Goal: Information Seeking & Learning: Find specific page/section

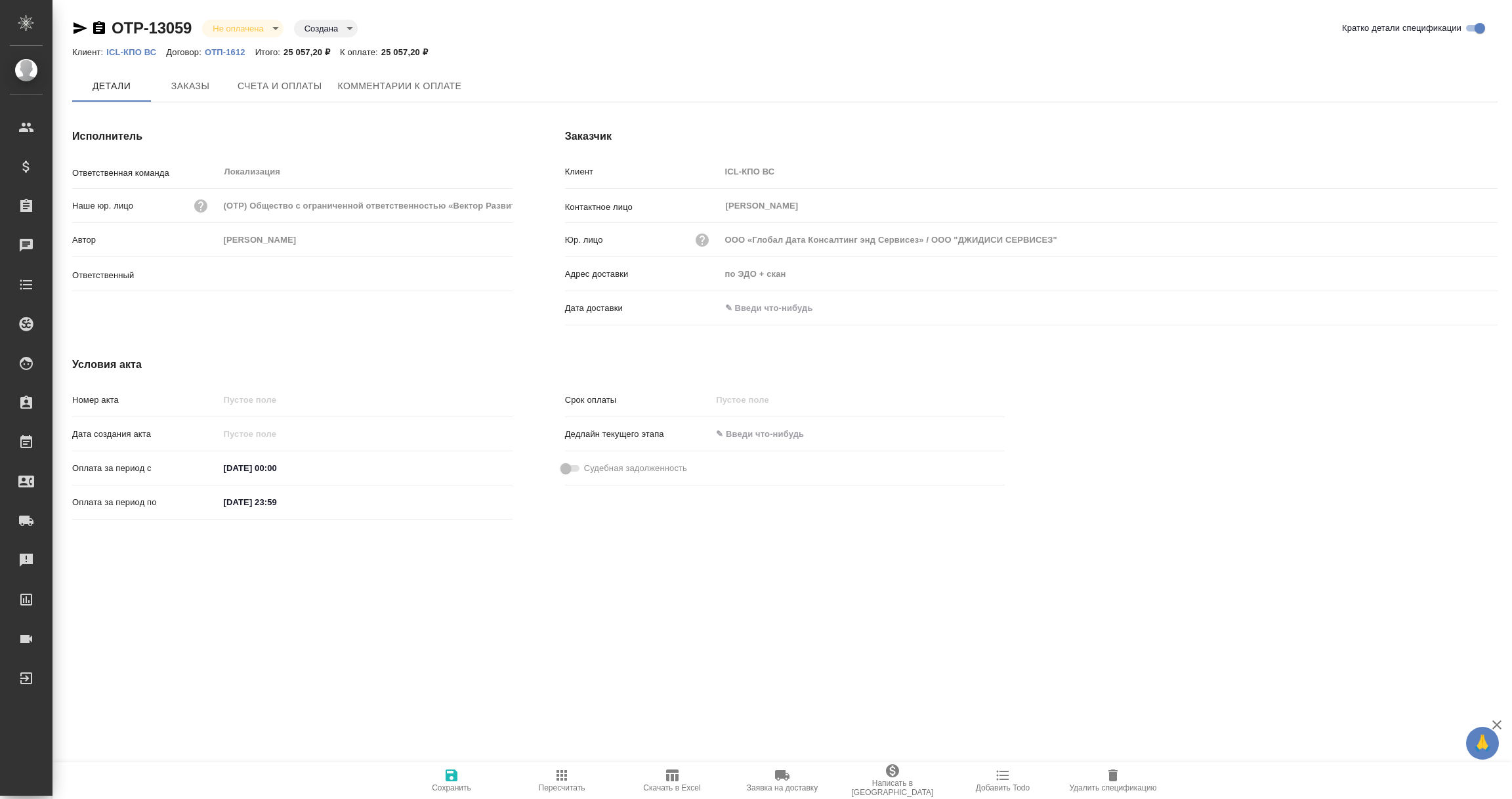
type input "Загородних Виктория"
click at [764, 313] on input "text" at bounding box center [779, 308] width 115 height 19
click at [1455, 306] on icon "button" at bounding box center [1459, 309] width 12 height 13
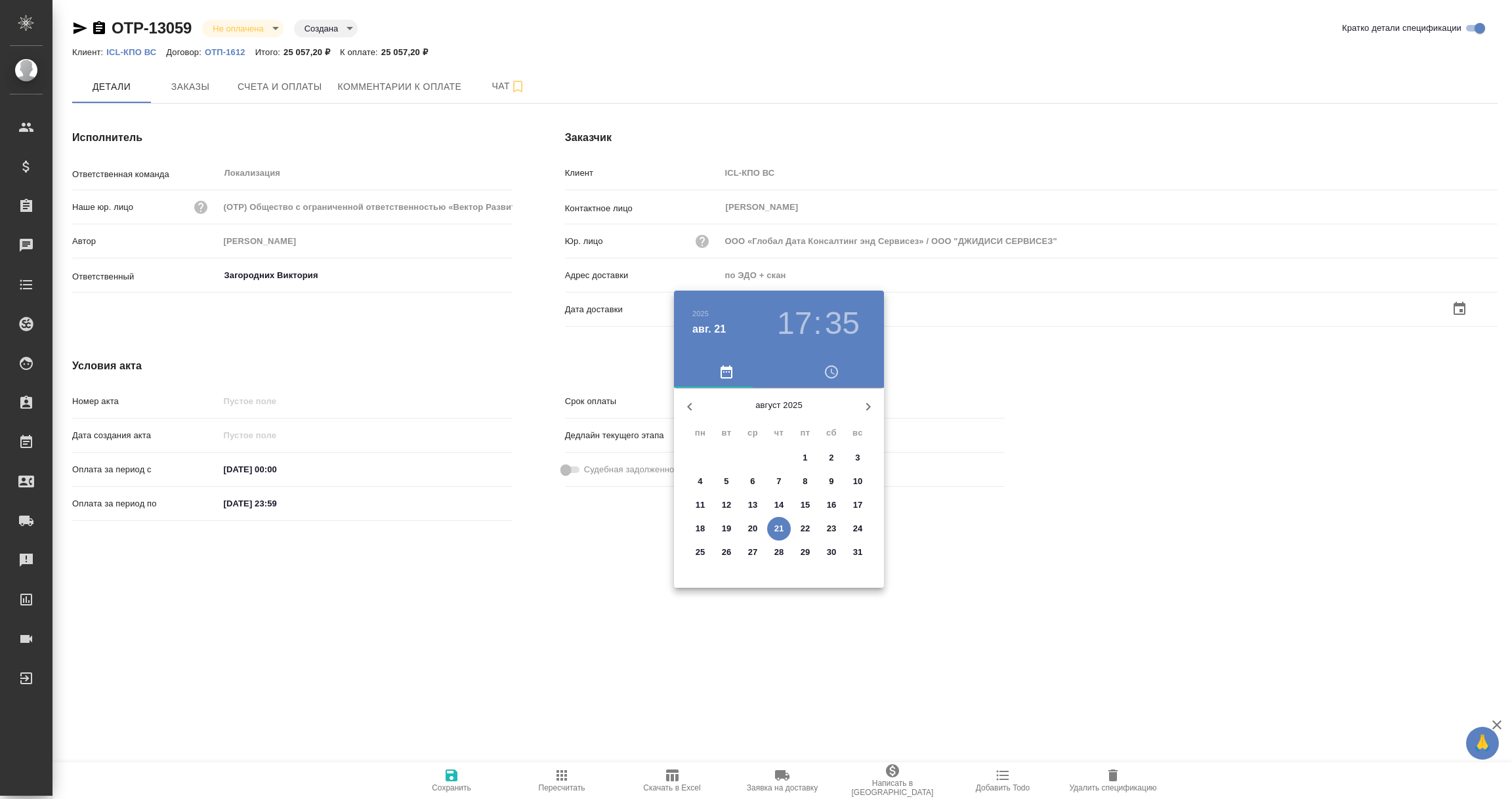
click at [780, 530] on p "21" at bounding box center [780, 529] width 9 height 13
type input "21.08.2025 17:35"
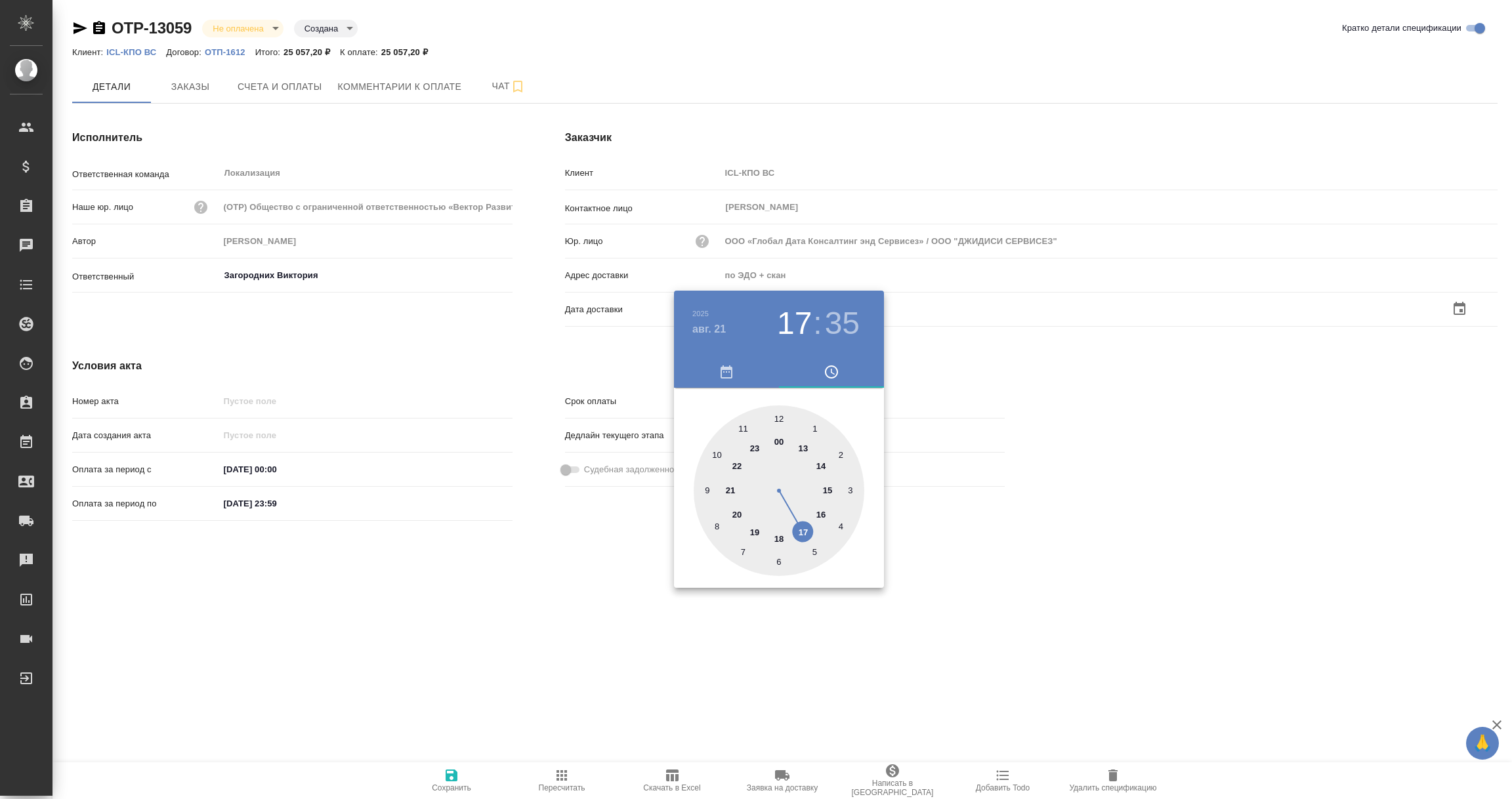
click at [615, 630] on div at bounding box center [756, 399] width 1512 height 799
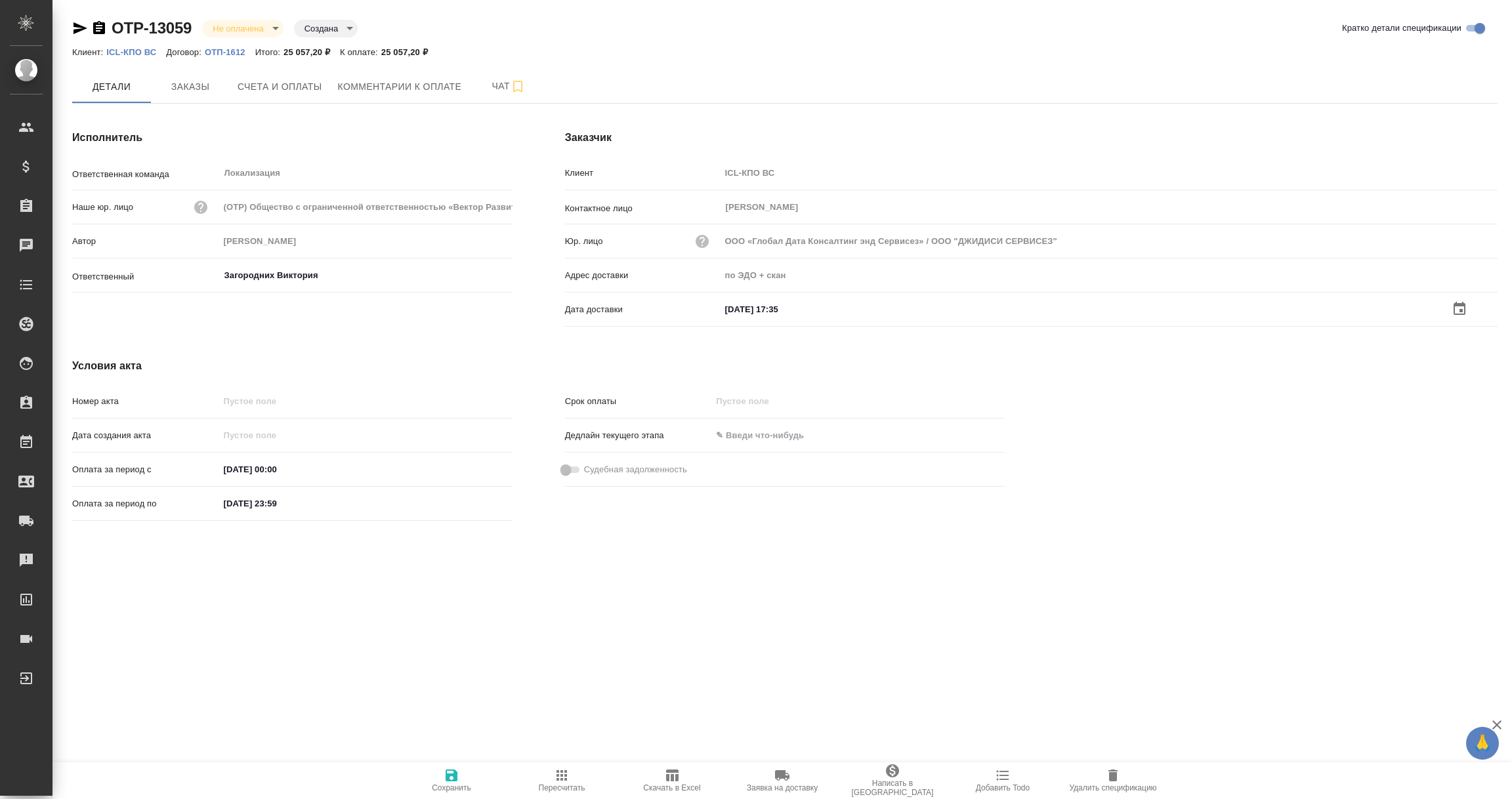
click at [450, 775] on icon "button" at bounding box center [451, 775] width 12 height 12
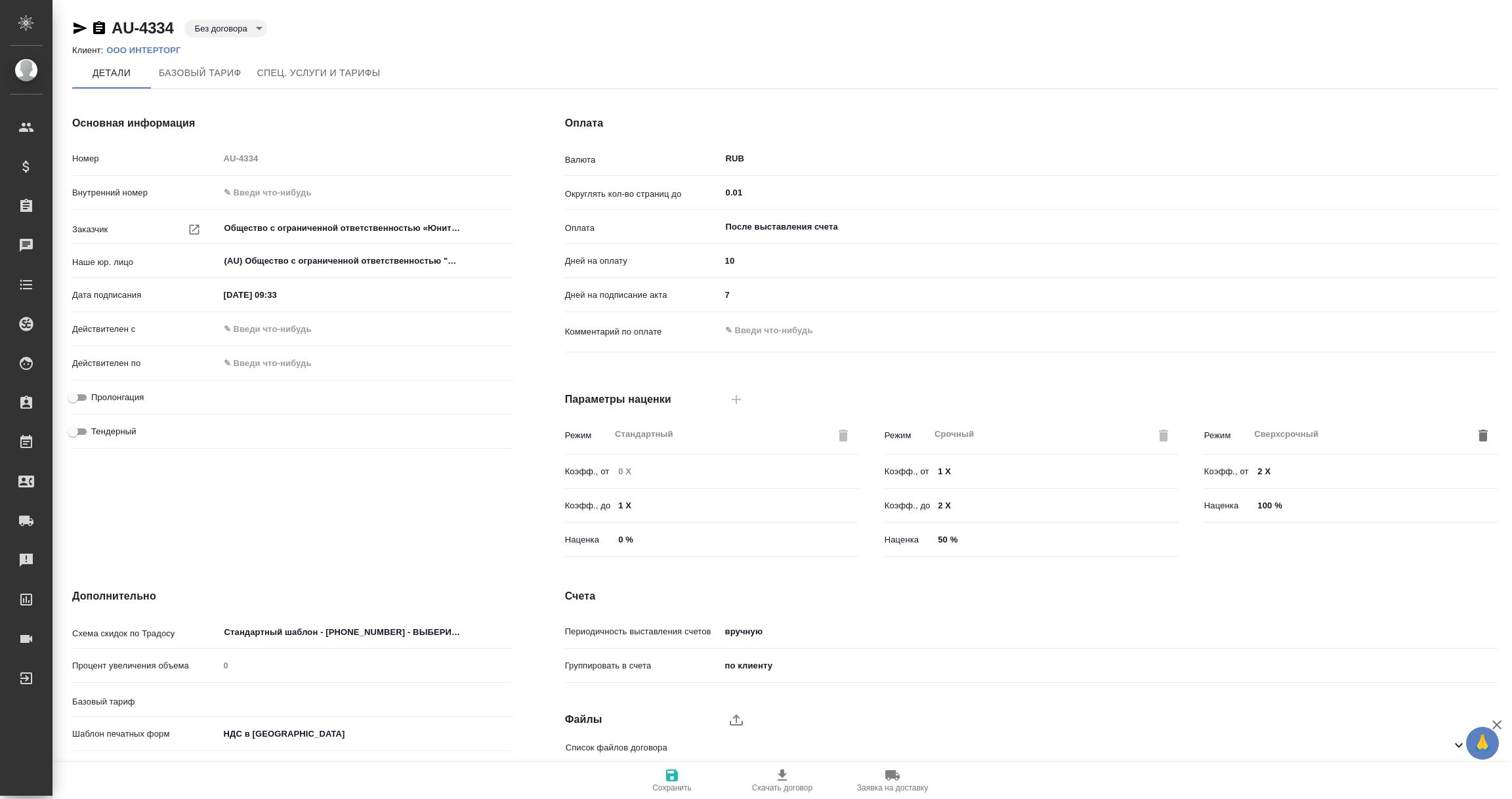
type input "Общество с ограниченной ответственностью «Юнитрейд»( ООО «Юнитрейд»)"
type input "Базовый ТП 2025"
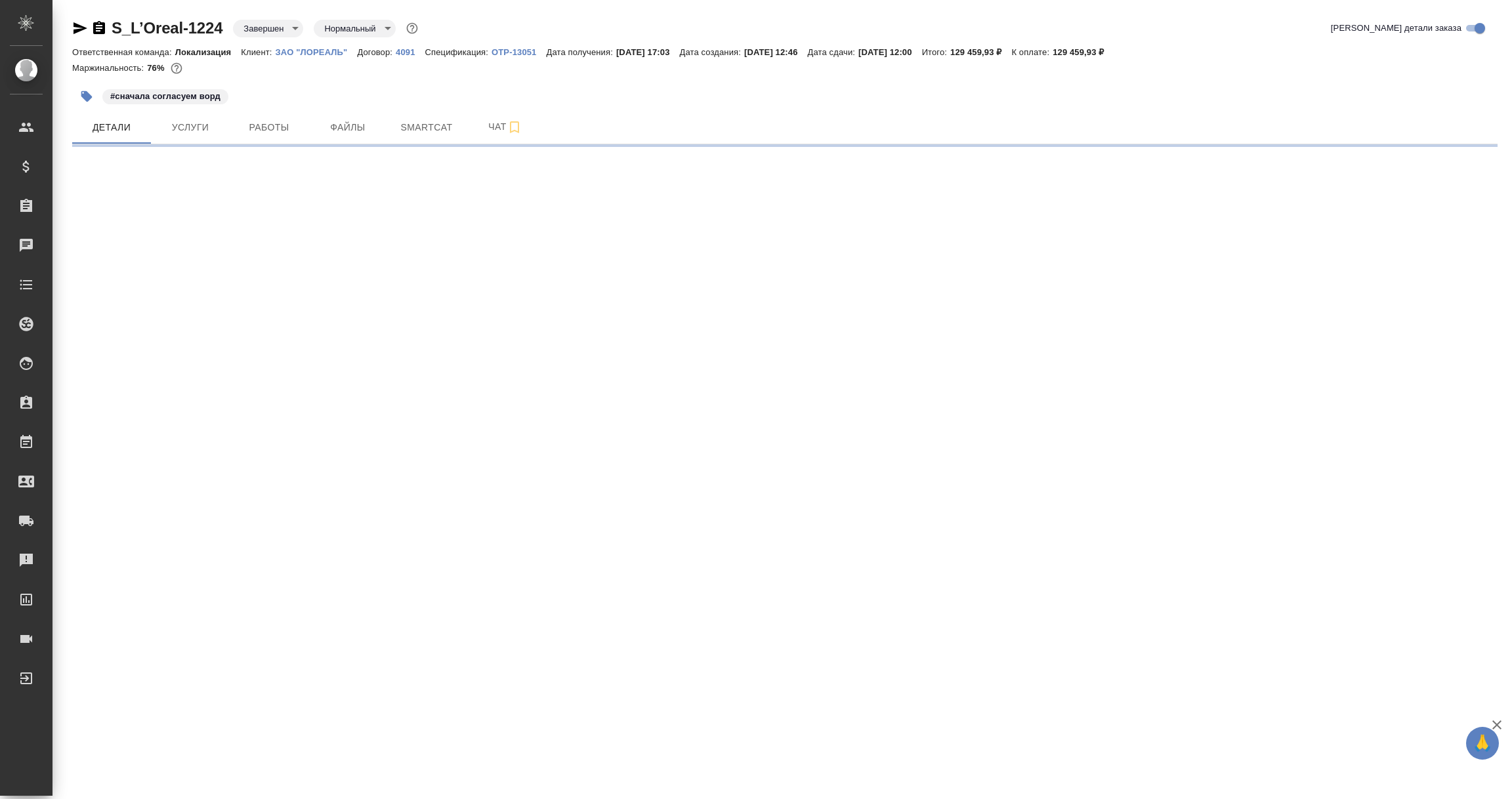
select select "RU"
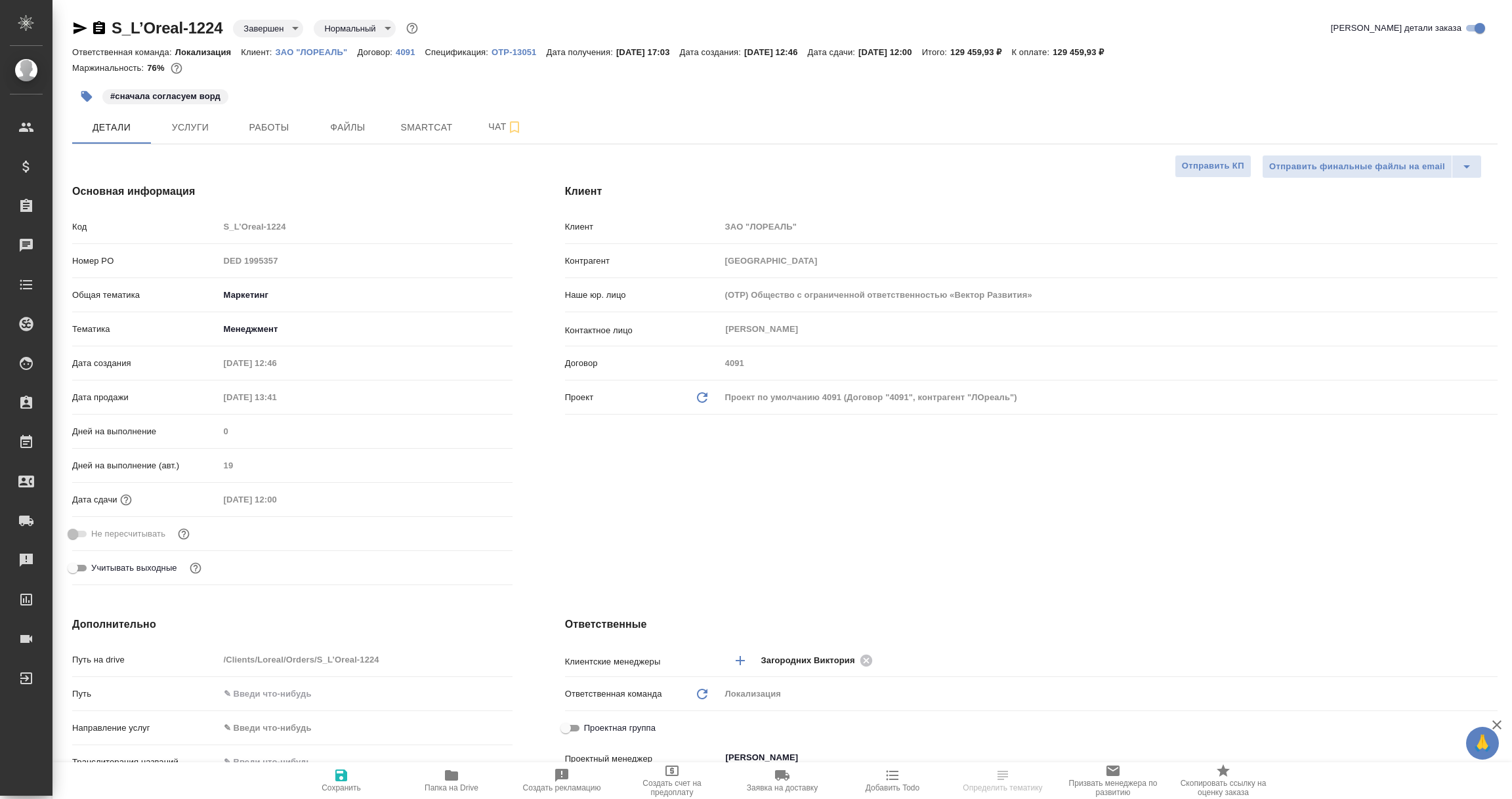
type textarea "x"
click at [402, 53] on p "4091" at bounding box center [410, 52] width 29 height 9
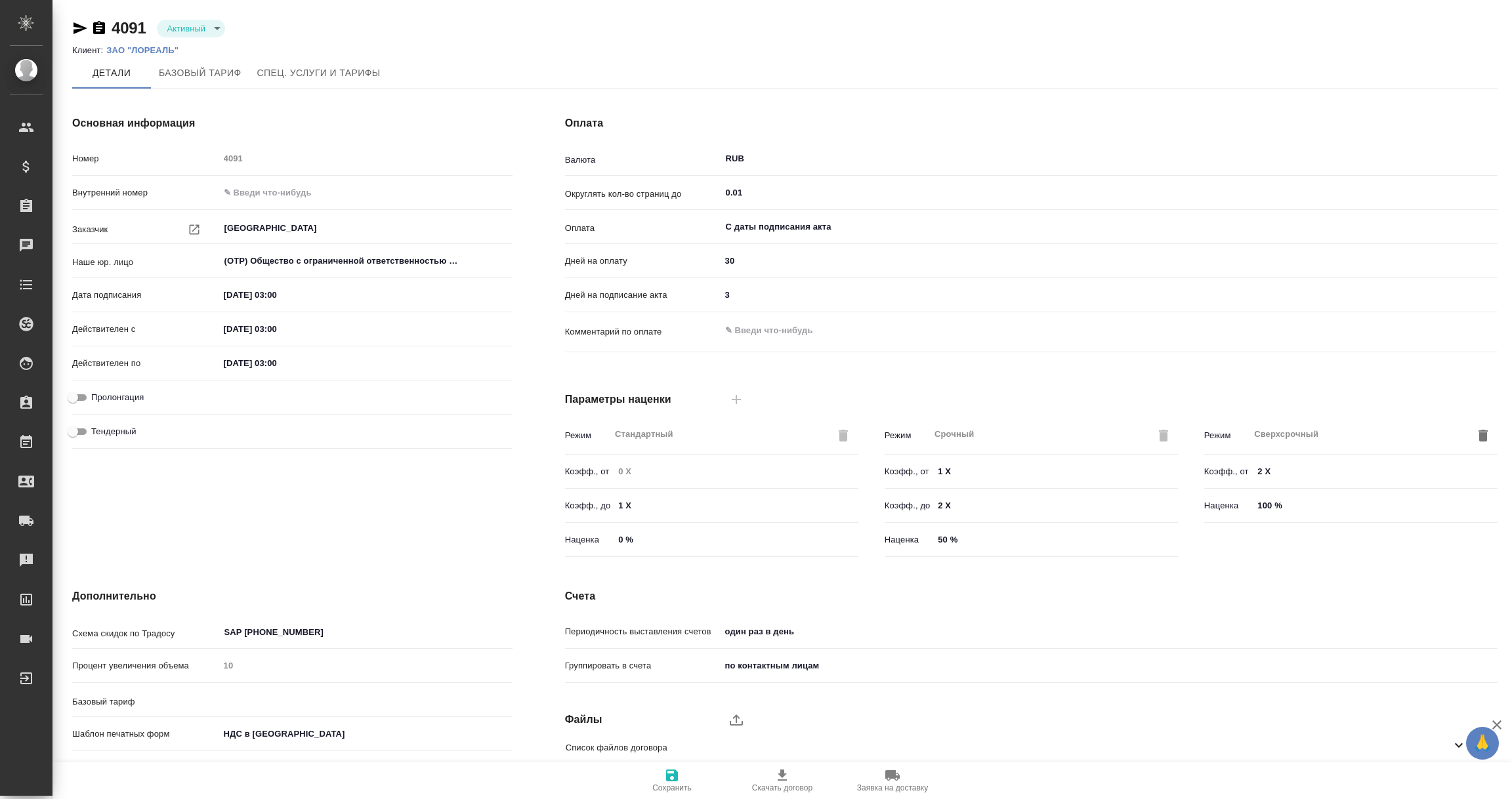
type input "без ТП"
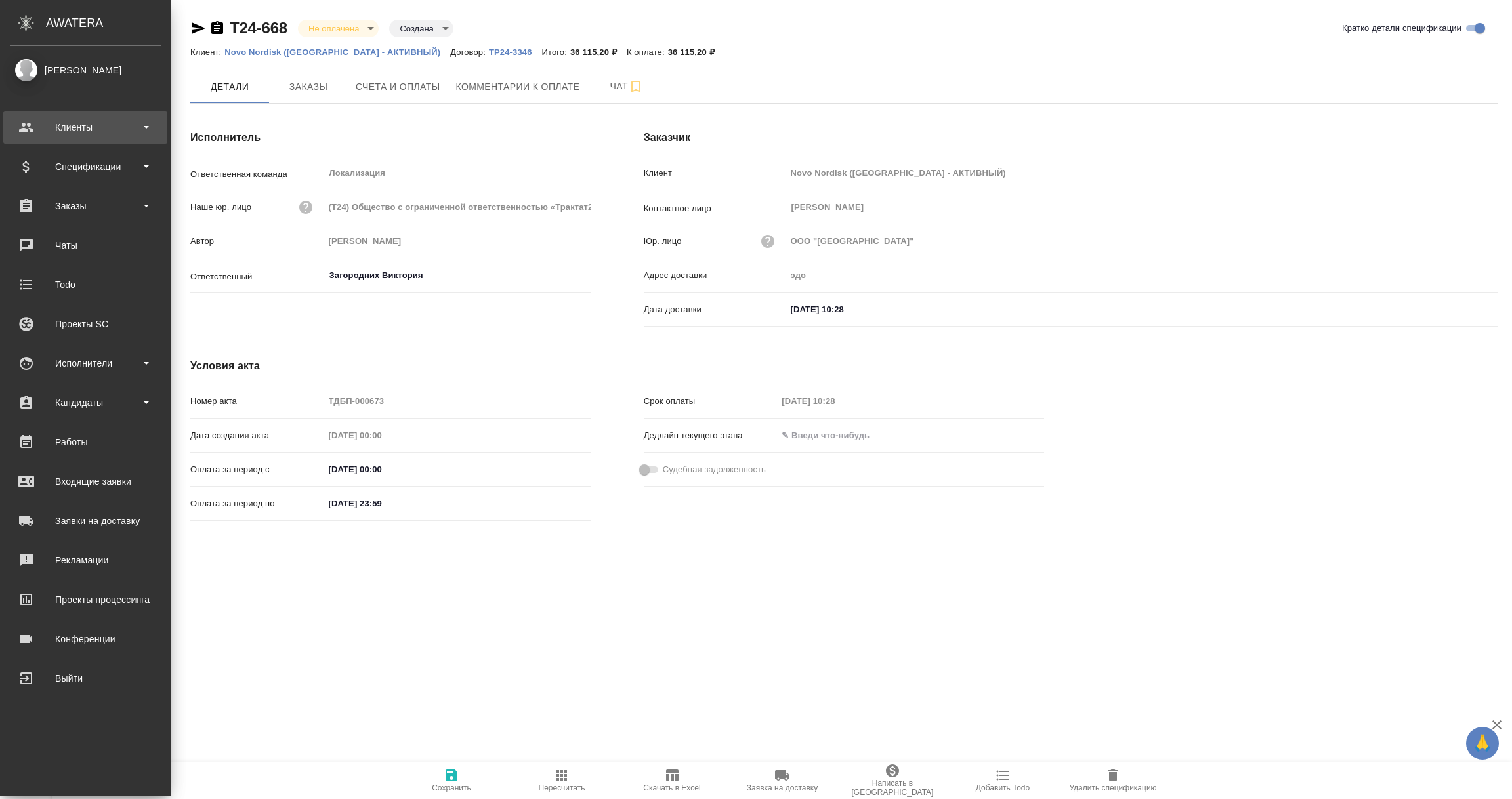
click at [51, 131] on div "Клиенты" at bounding box center [85, 127] width 151 height 20
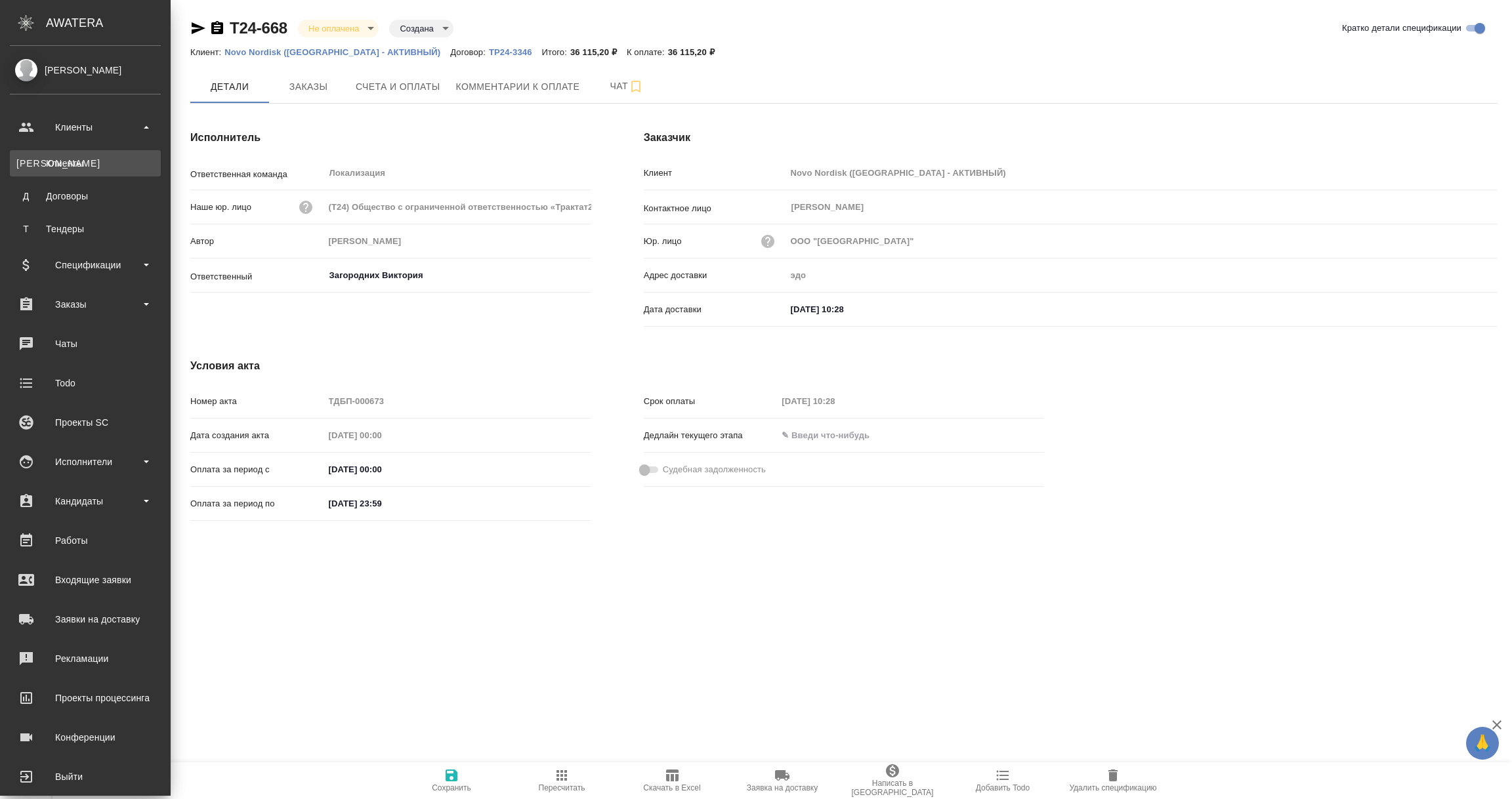
click at [57, 161] on div "Клиенты" at bounding box center [85, 164] width 137 height 13
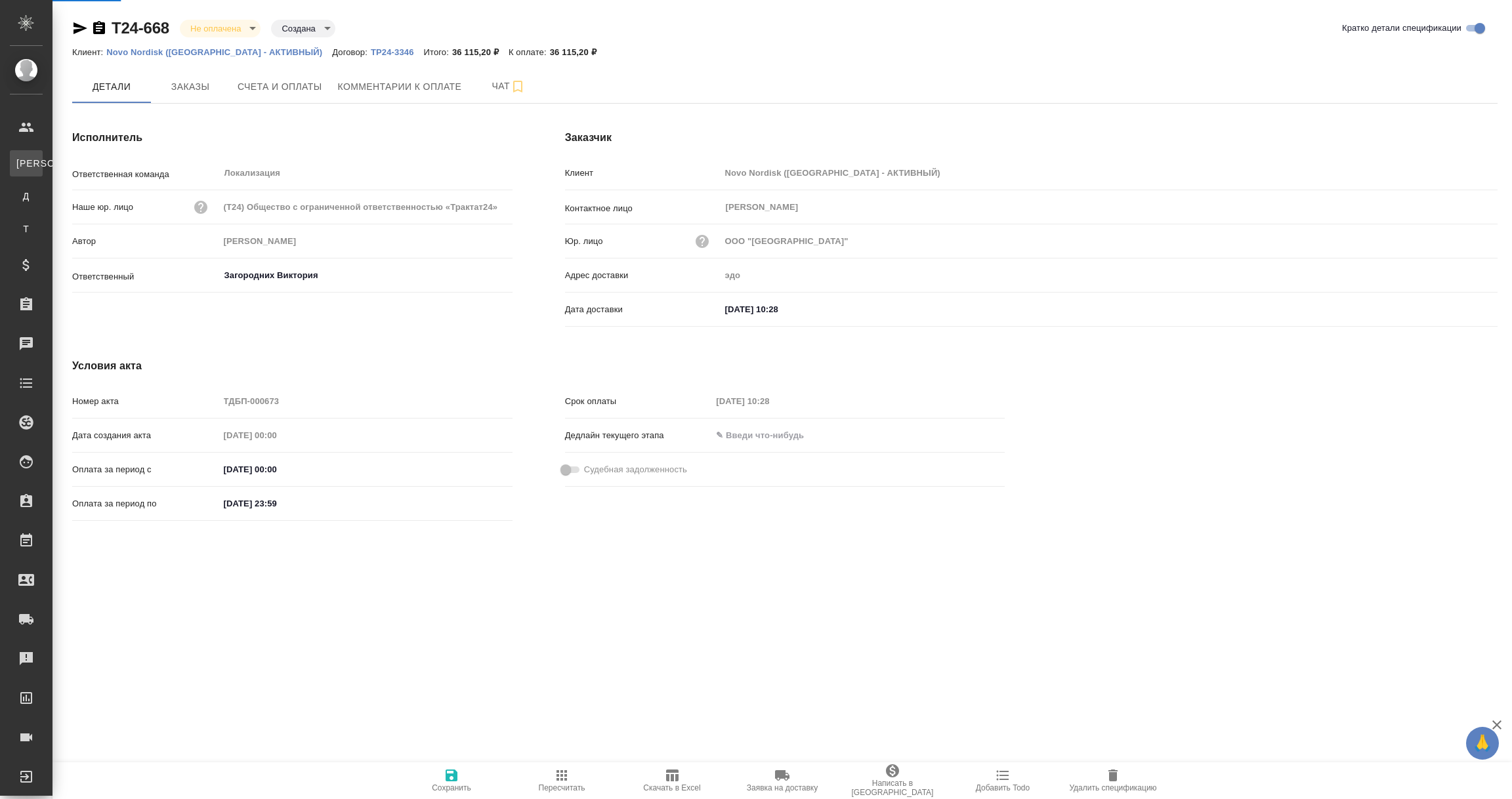
select select "RU"
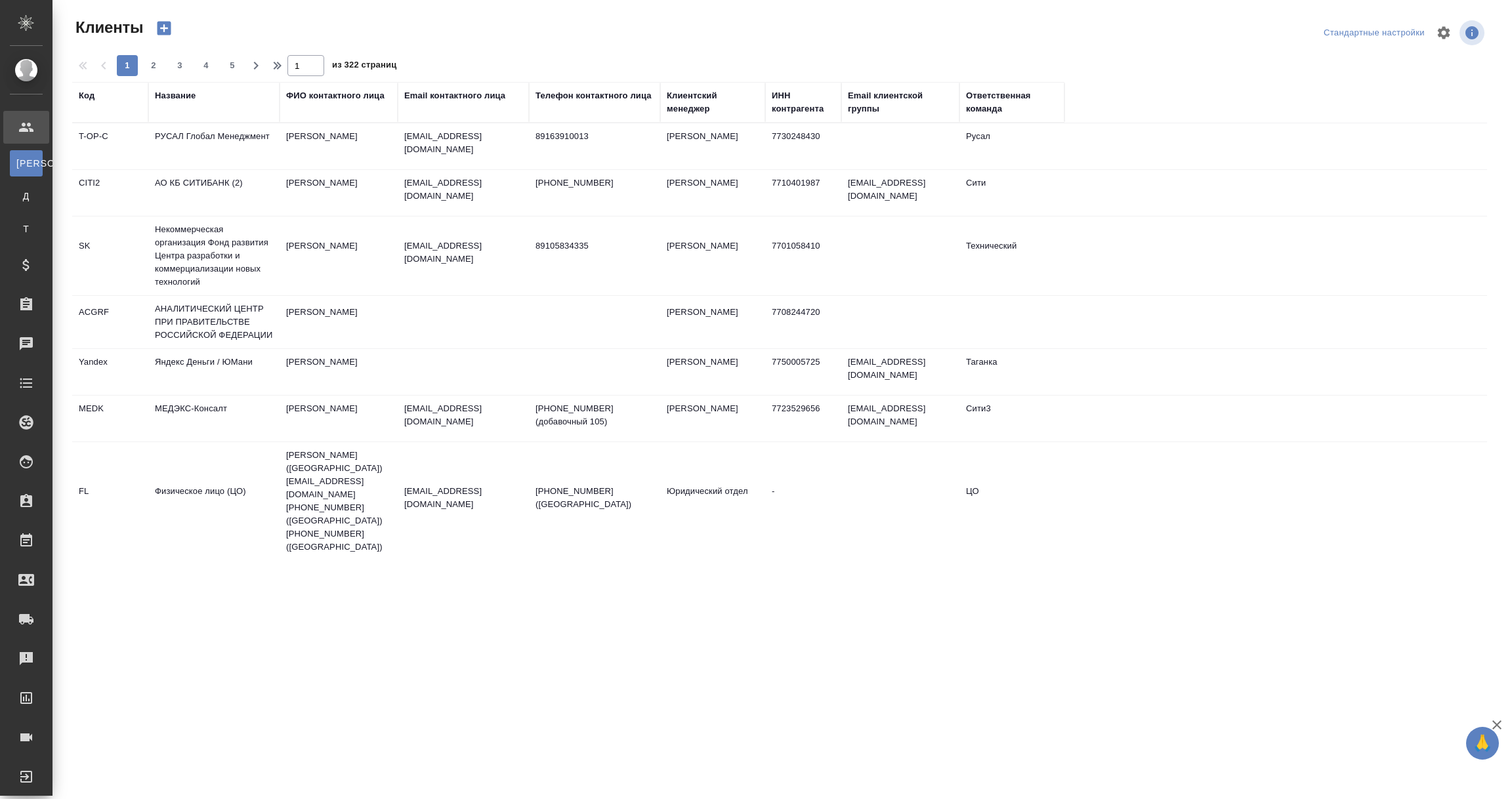
click at [983, 104] on div "Ответственная команда" at bounding box center [1012, 103] width 92 height 26
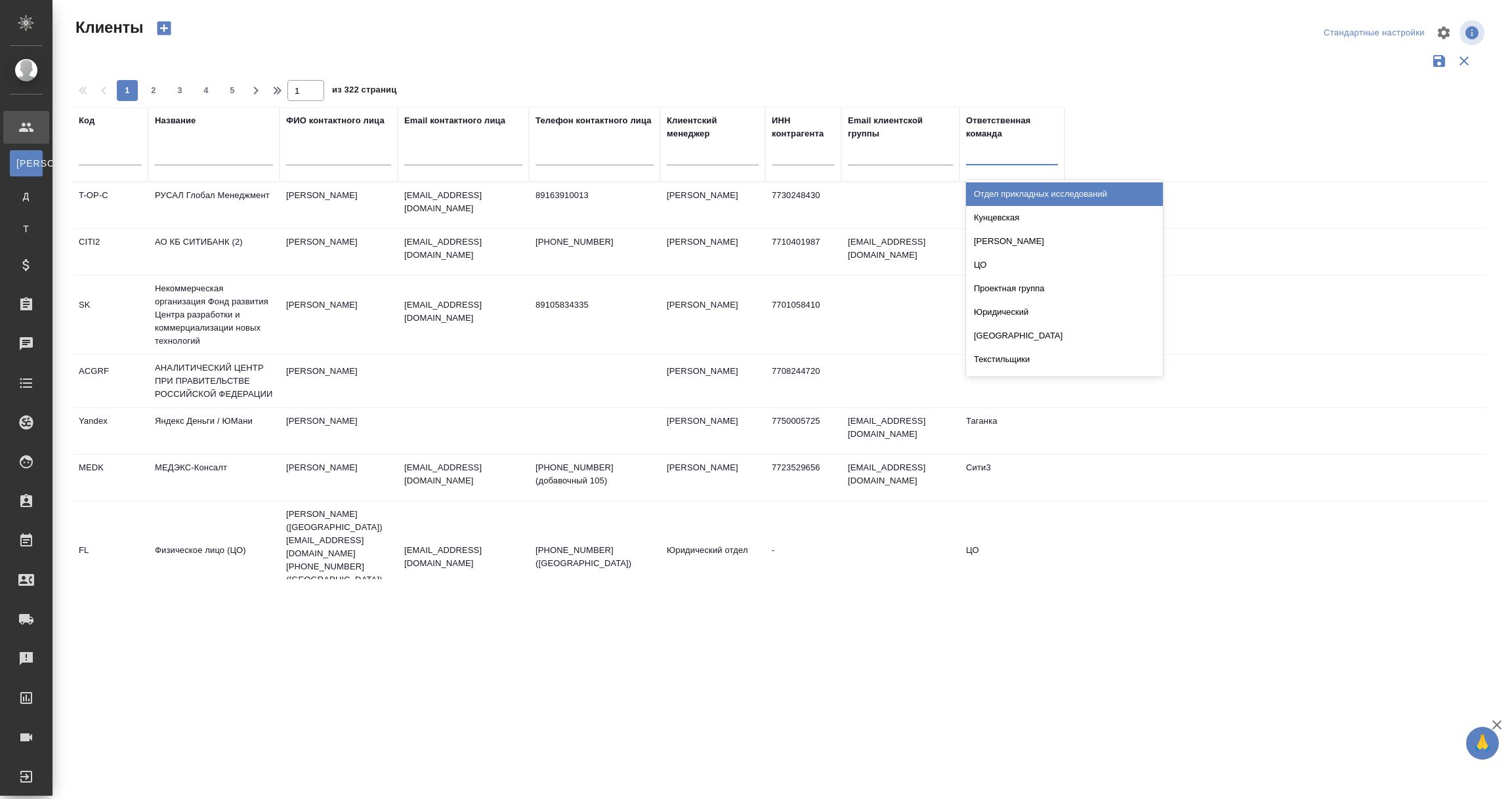
click at [991, 151] on div at bounding box center [1012, 152] width 92 height 19
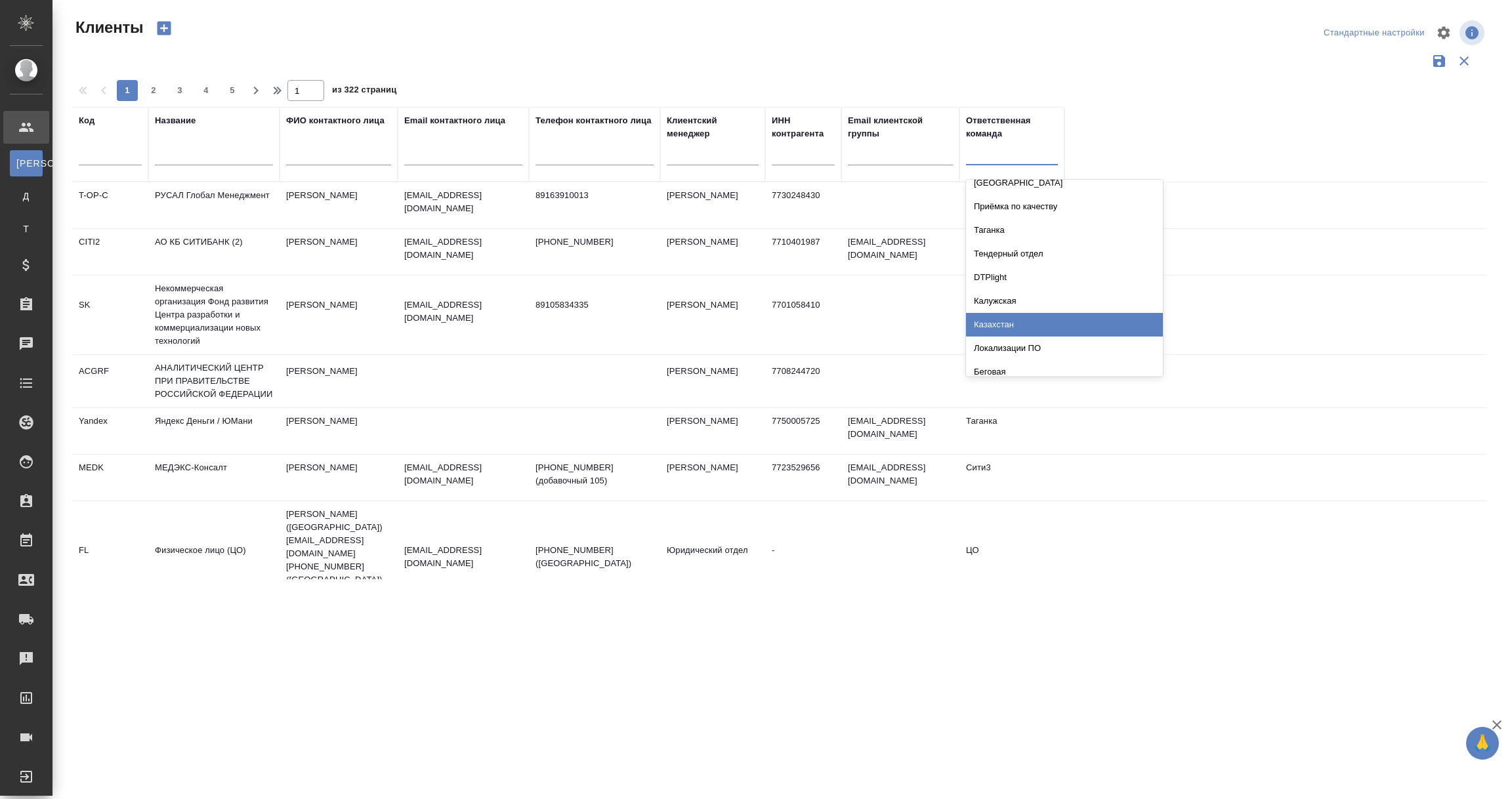
drag, startPoint x: 1018, startPoint y: 311, endPoint x: 1013, endPoint y: 328, distance: 17.7
click at [1013, 328] on div "Отдел прикладных исследований Кунцевская Щелковская ЦО Проектная группа Юридиче…" at bounding box center [1064, 278] width 197 height 197
click at [1013, 328] on div "Казахстан" at bounding box center [1064, 325] width 197 height 24
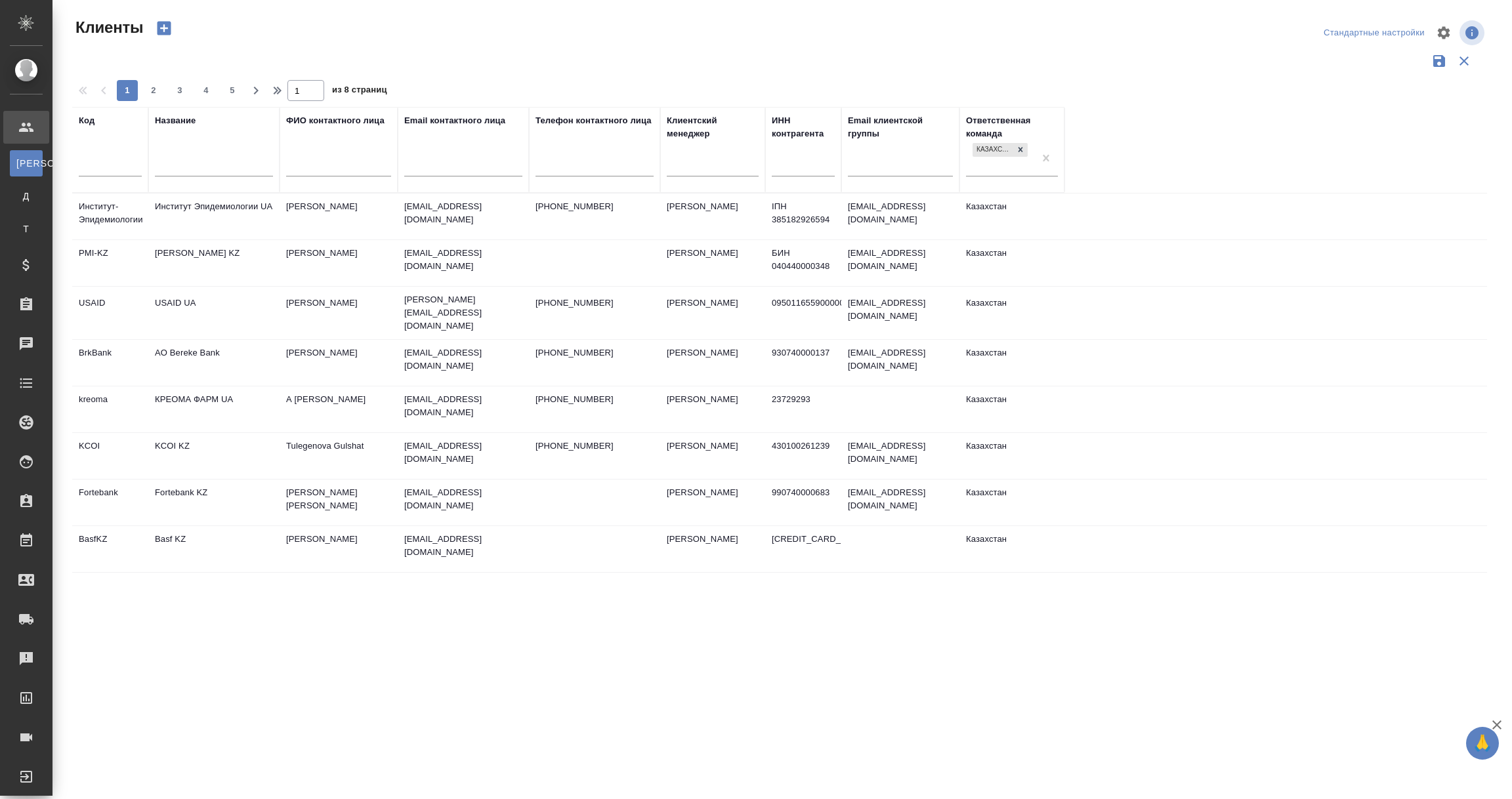
click at [251, 216] on td "Институт Эпидемиологии UA" at bounding box center [214, 216] width 131 height 46
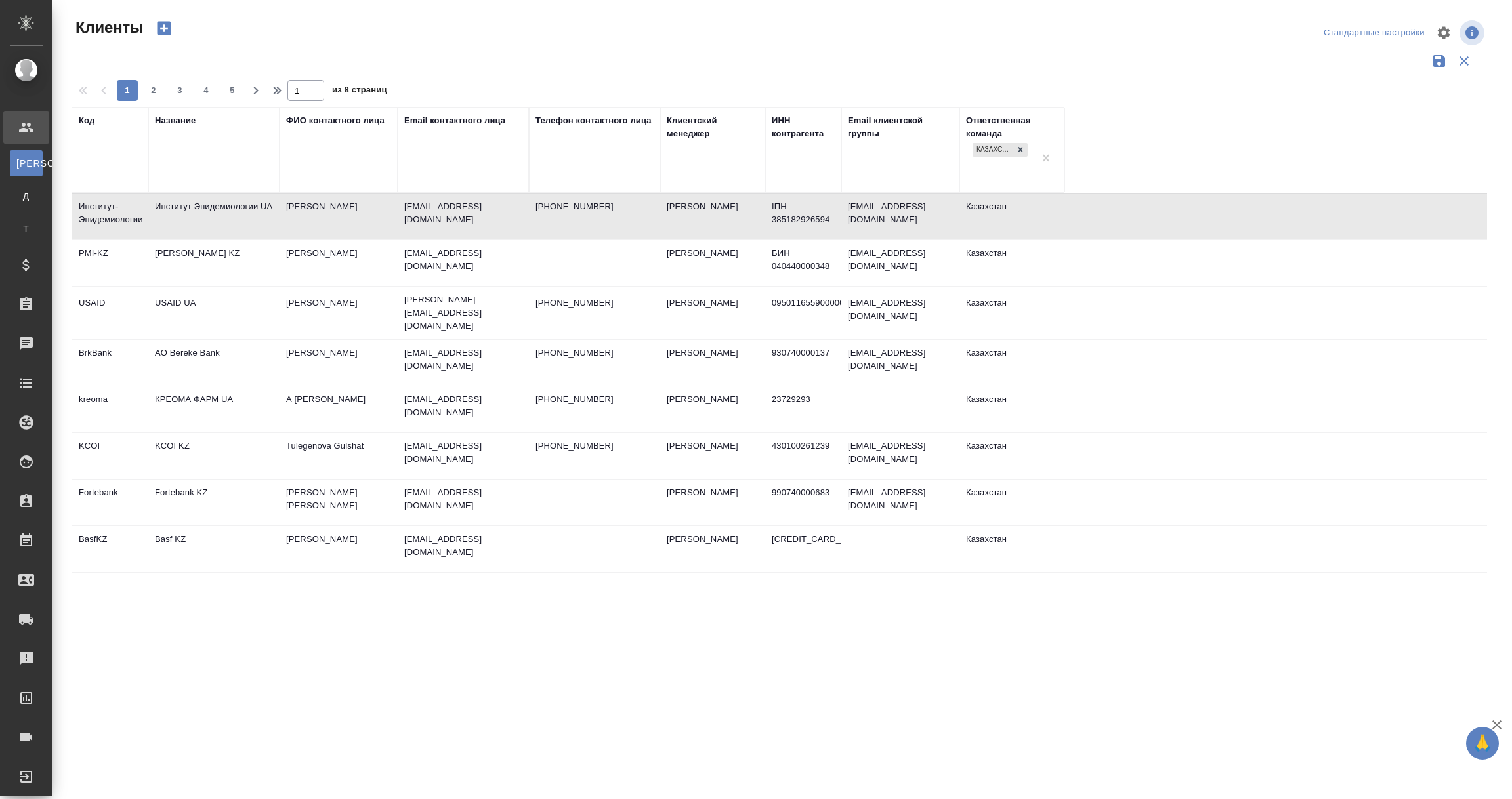
click at [251, 216] on td "Институт Эпидемиологии UA" at bounding box center [214, 216] width 131 height 46
click at [163, 239] on td "Philip Morris KZ" at bounding box center [214, 216] width 131 height 46
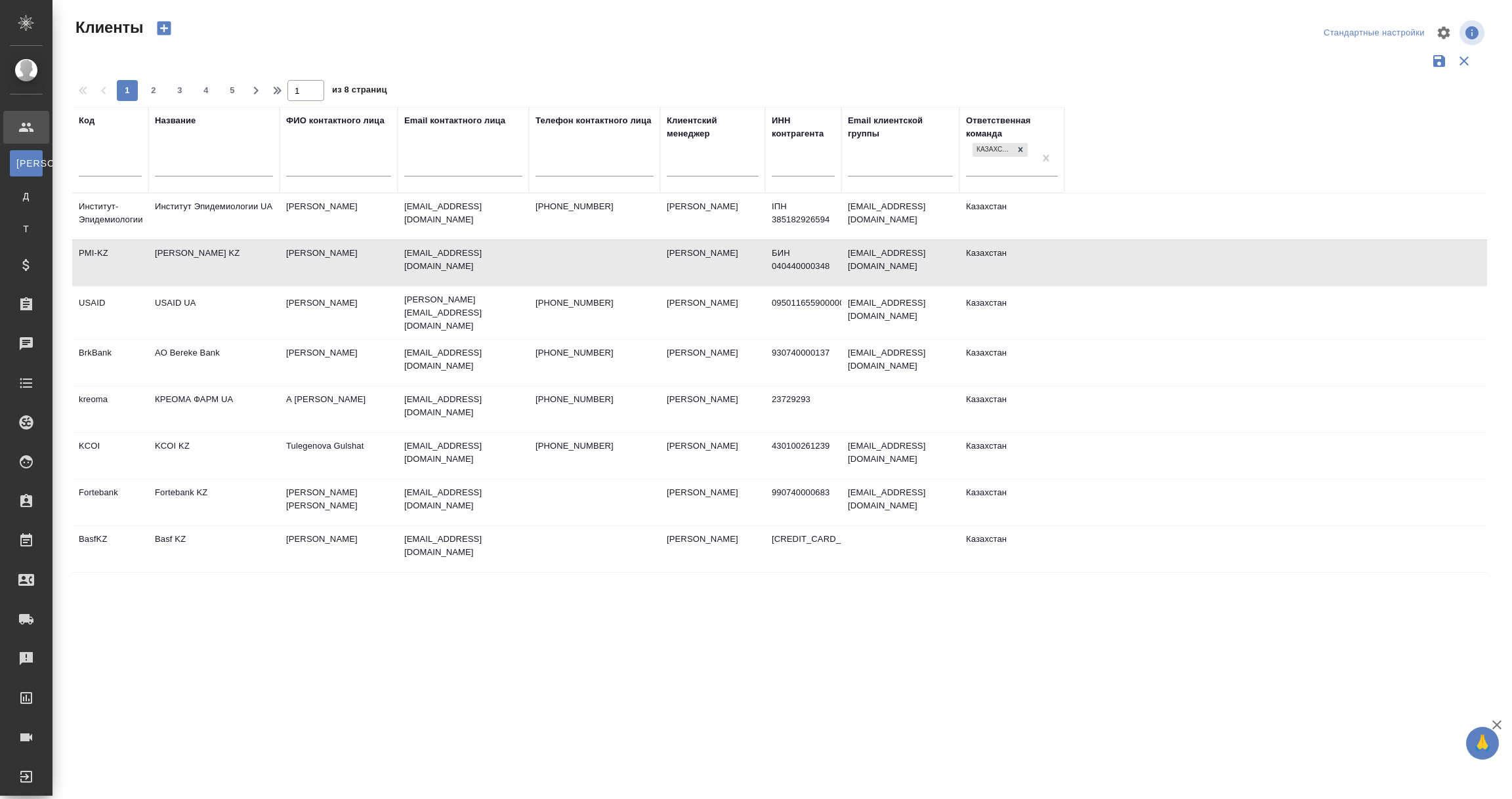
click at [168, 167] on input "text" at bounding box center [214, 167] width 118 height 16
paste input "РОШ КАЗАХСТАН"
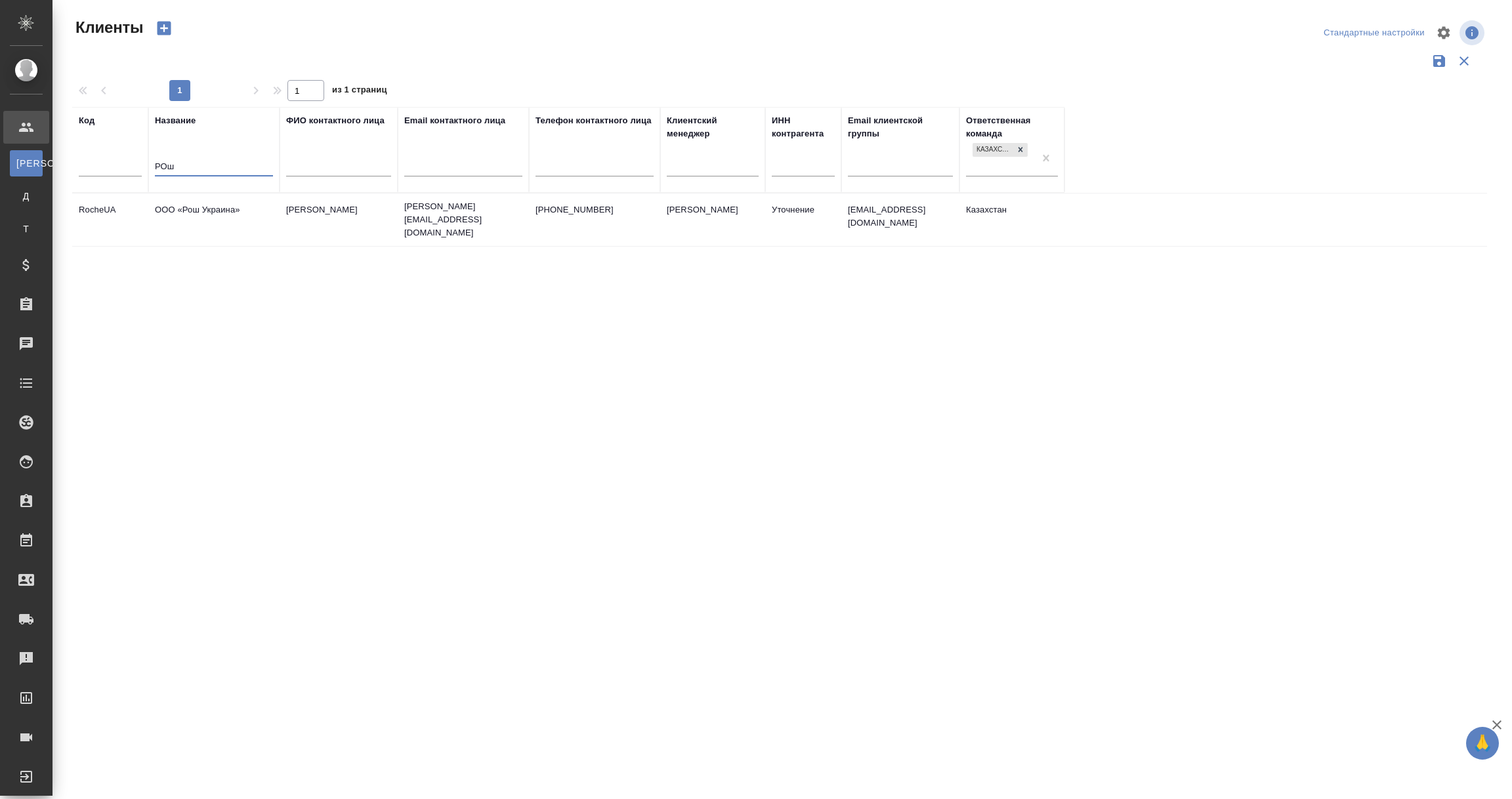
drag, startPoint x: 229, startPoint y: 174, endPoint x: 64, endPoint y: 157, distance: 165.9
click at [65, 157] on div "Клиенты Стандартные настройки 1 1 из 1 страниц Код Название РОш ФИО контактного…" at bounding box center [785, 293] width 1440 height 586
paste input "HАLEON KAZAKHSTAN"
type input "HАLEON"
drag, startPoint x: 217, startPoint y: 166, endPoint x: 101, endPoint y: 159, distance: 116.2
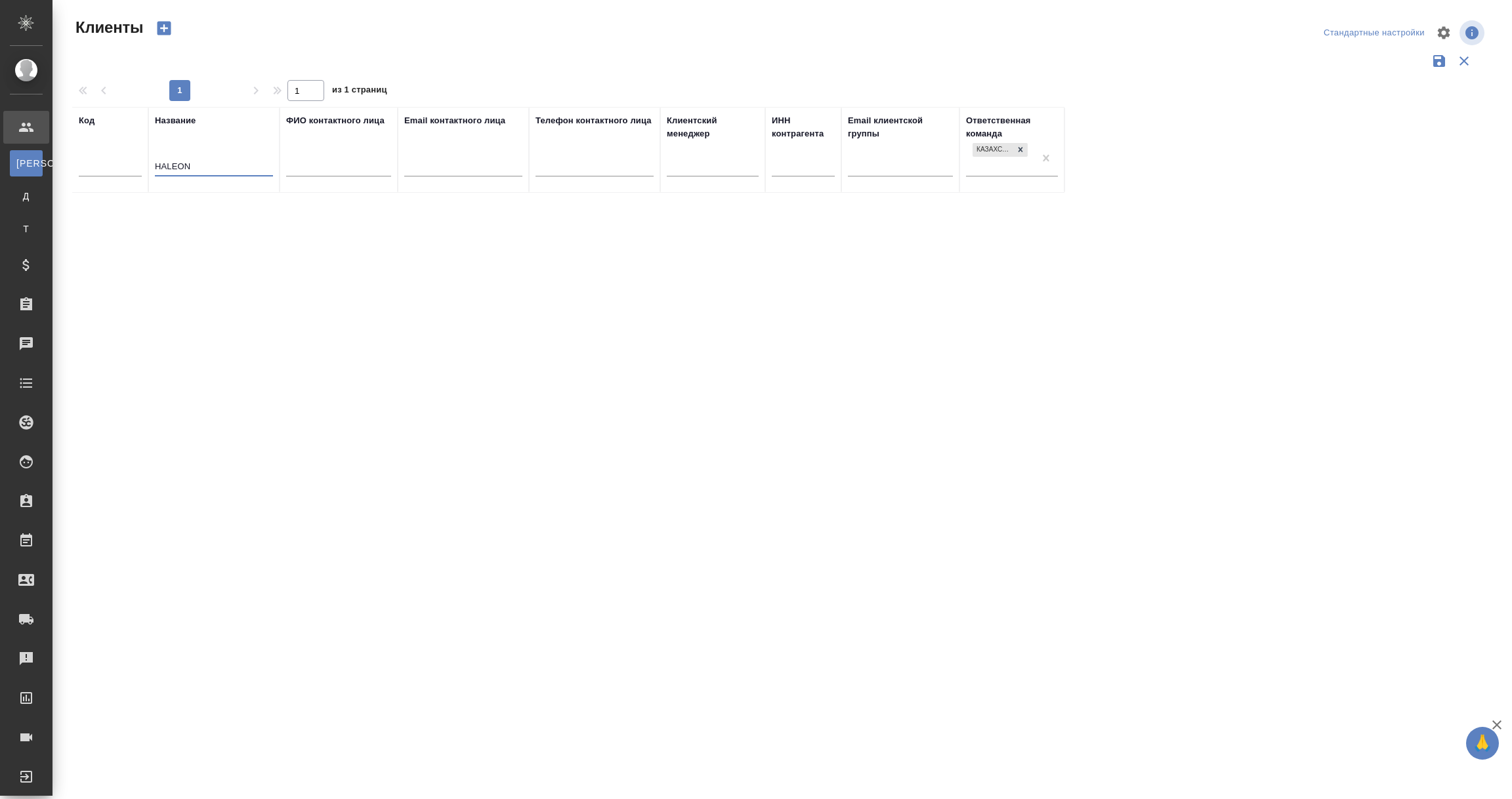
click at [101, 159] on tr "Код Название HАLEON ФИО контактного лица Email контактного лица Телефон контакт…" at bounding box center [569, 150] width 992 height 86
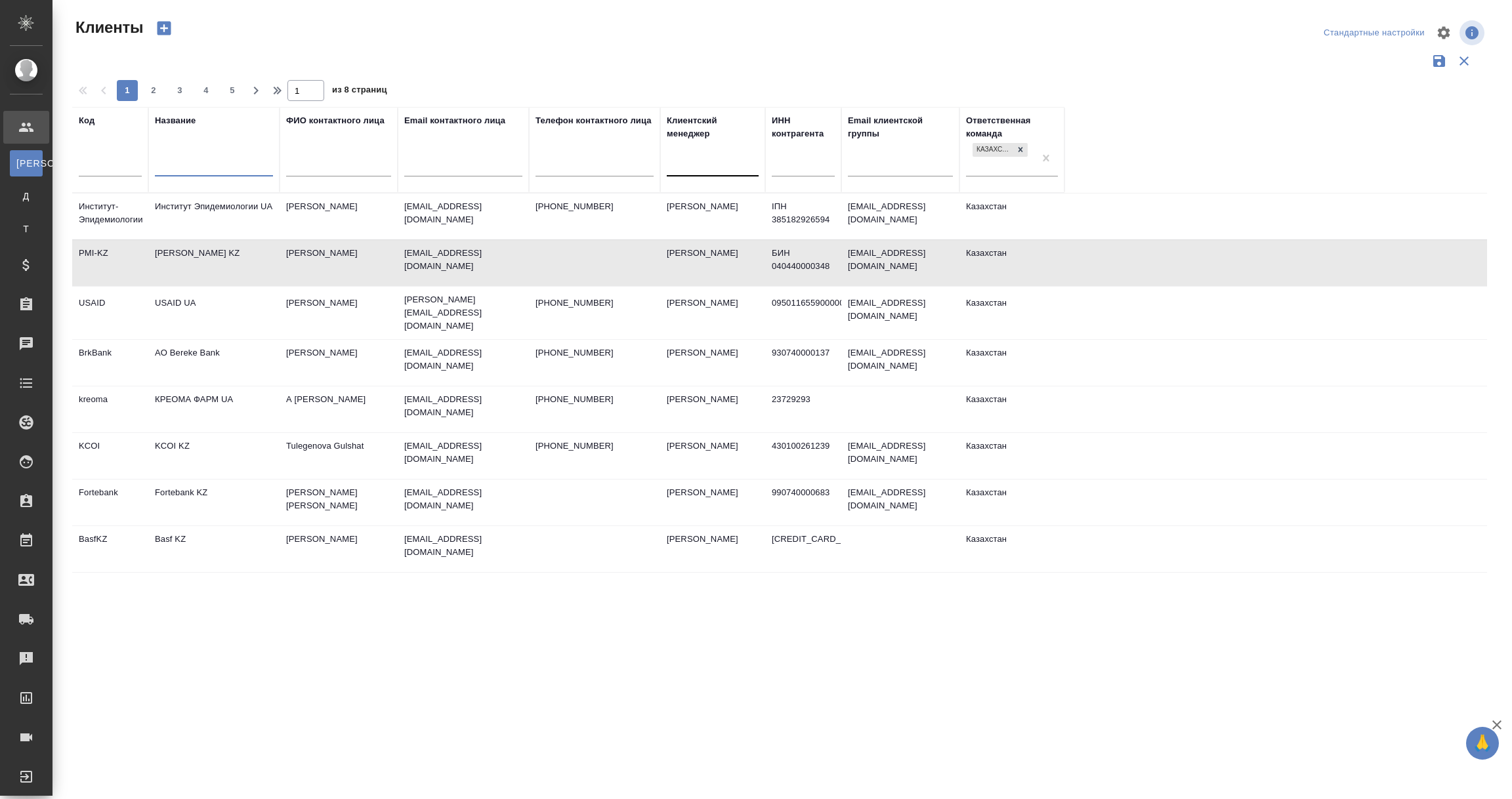
click at [680, 165] on div at bounding box center [713, 163] width 92 height 19
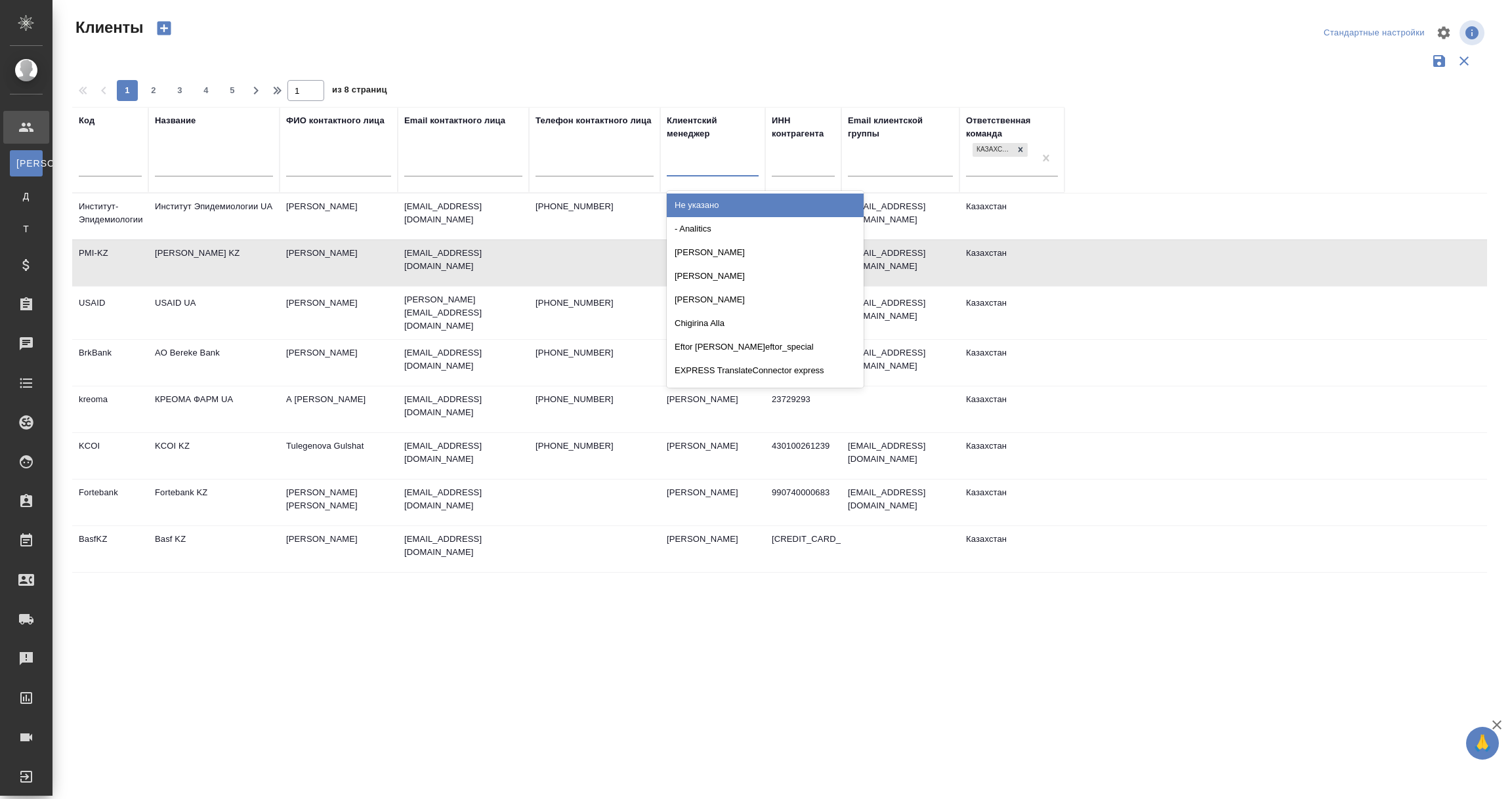
paste input "HАLEON KAZAKHSTAN"
type input "HАLEON KAZAKHSTAN"
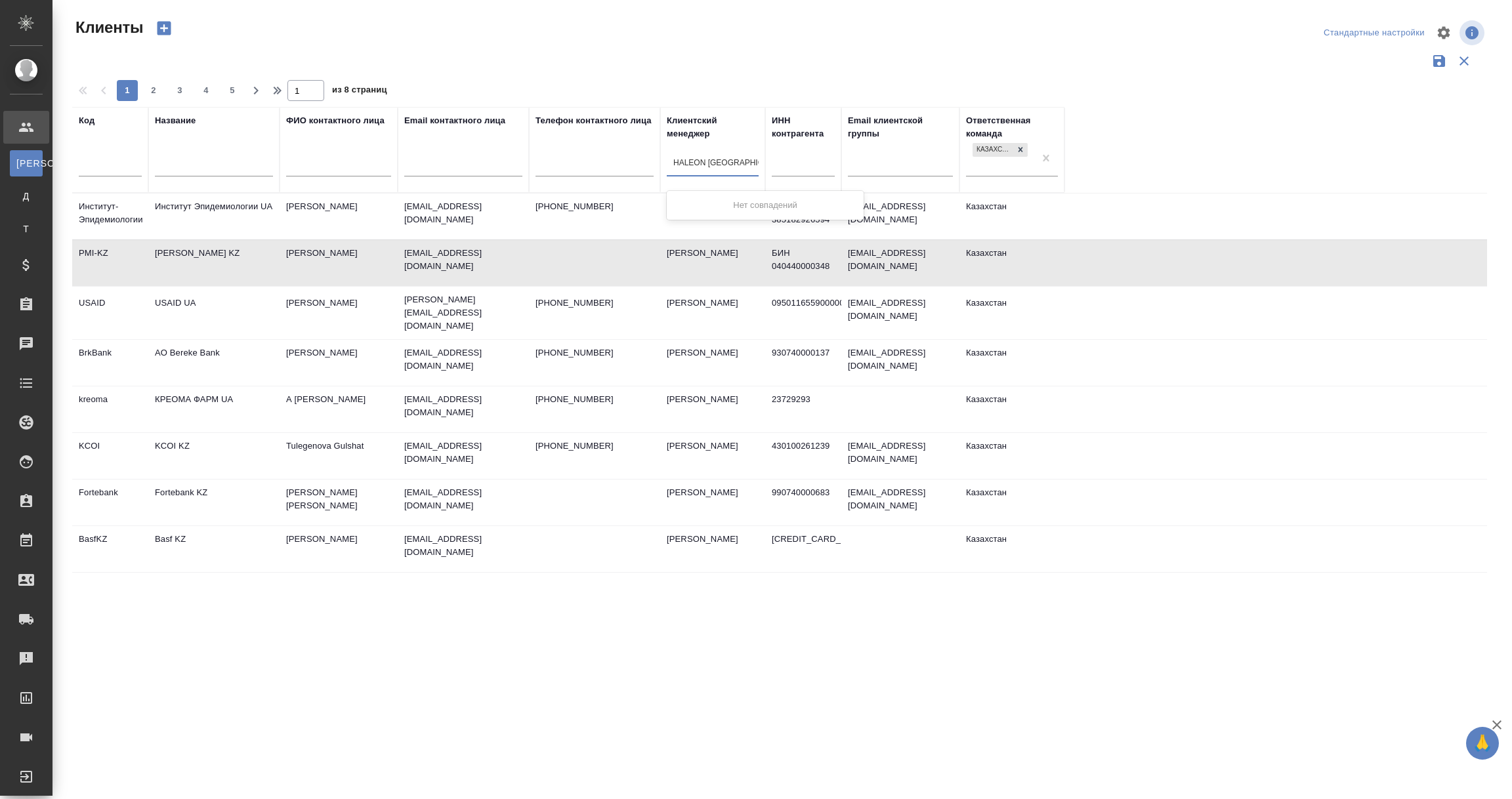
scroll to position [0, 2]
drag, startPoint x: 671, startPoint y: 163, endPoint x: 833, endPoint y: 170, distance: 162.2
click at [833, 170] on tr "Код Название ФИО контактного лица Email контактного лица Телефон контактного ли…" at bounding box center [569, 150] width 992 height 86
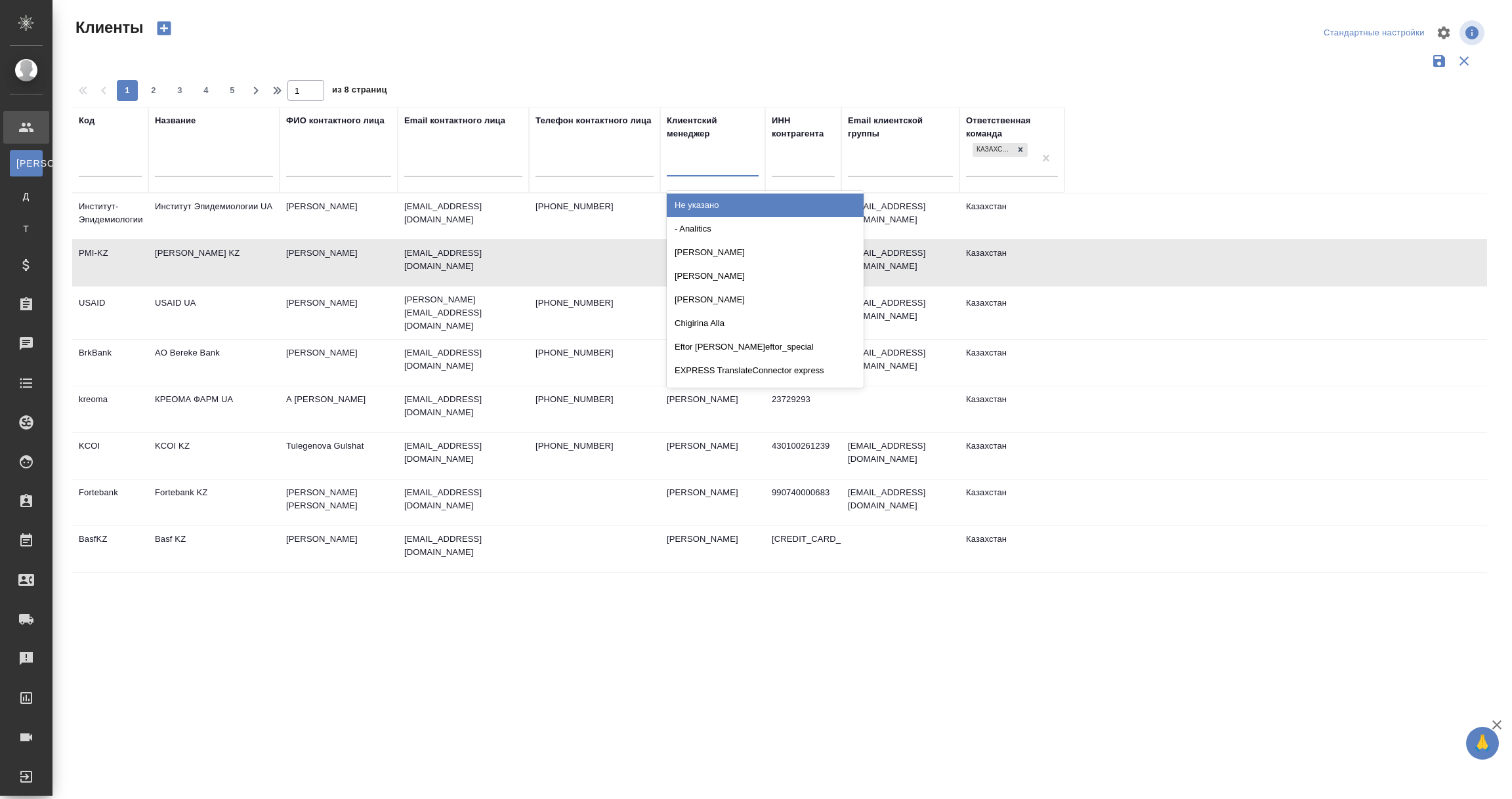
click at [1178, 374] on tr "BrkBank AO Bereke Bank Абдиева Асель Assel.Abdiyeva@sberbank.kz +77272663568 Ас…" at bounding box center [780, 361] width 1415 height 46
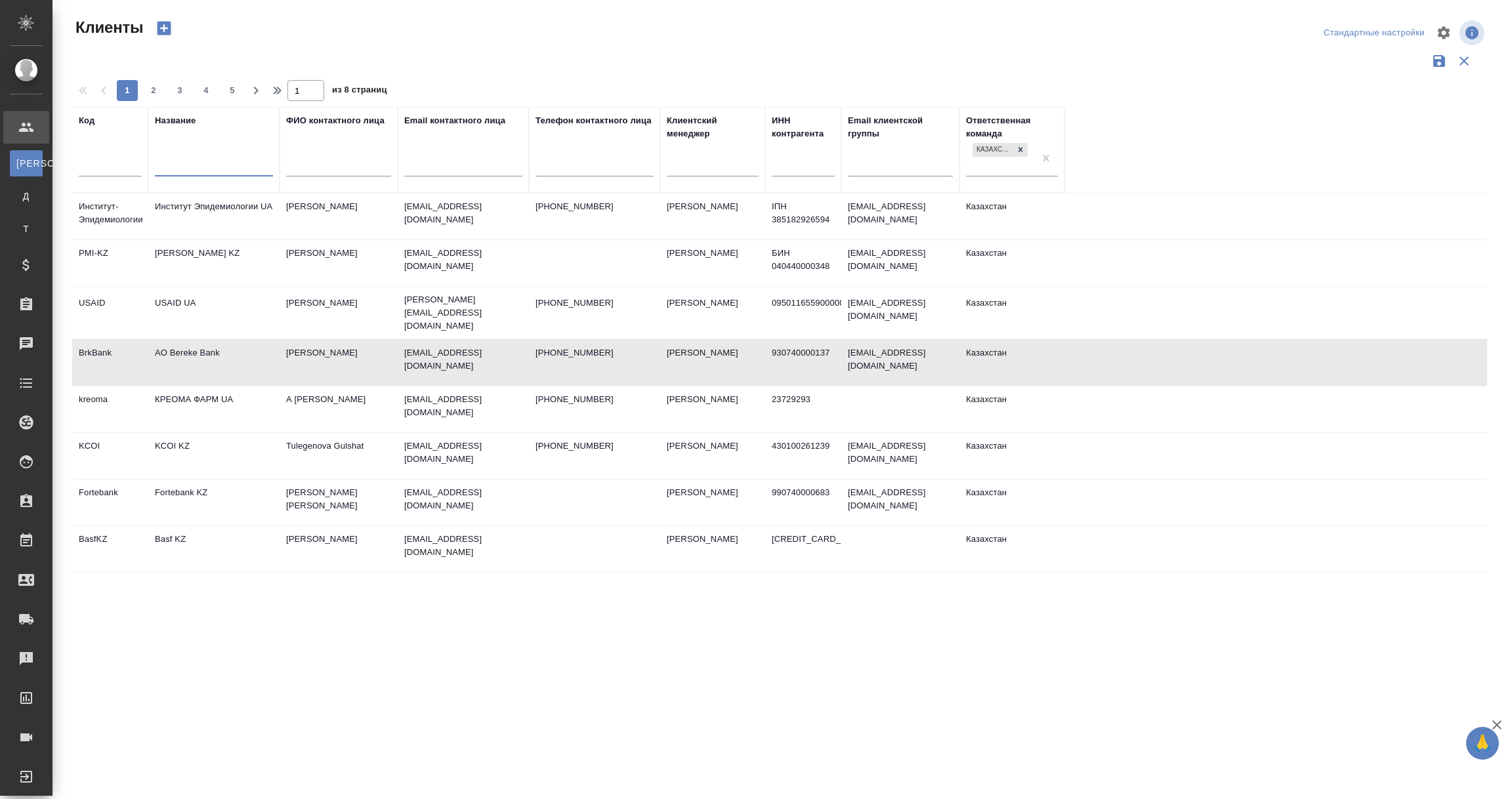
click at [177, 170] on input "text" at bounding box center [214, 167] width 118 height 16
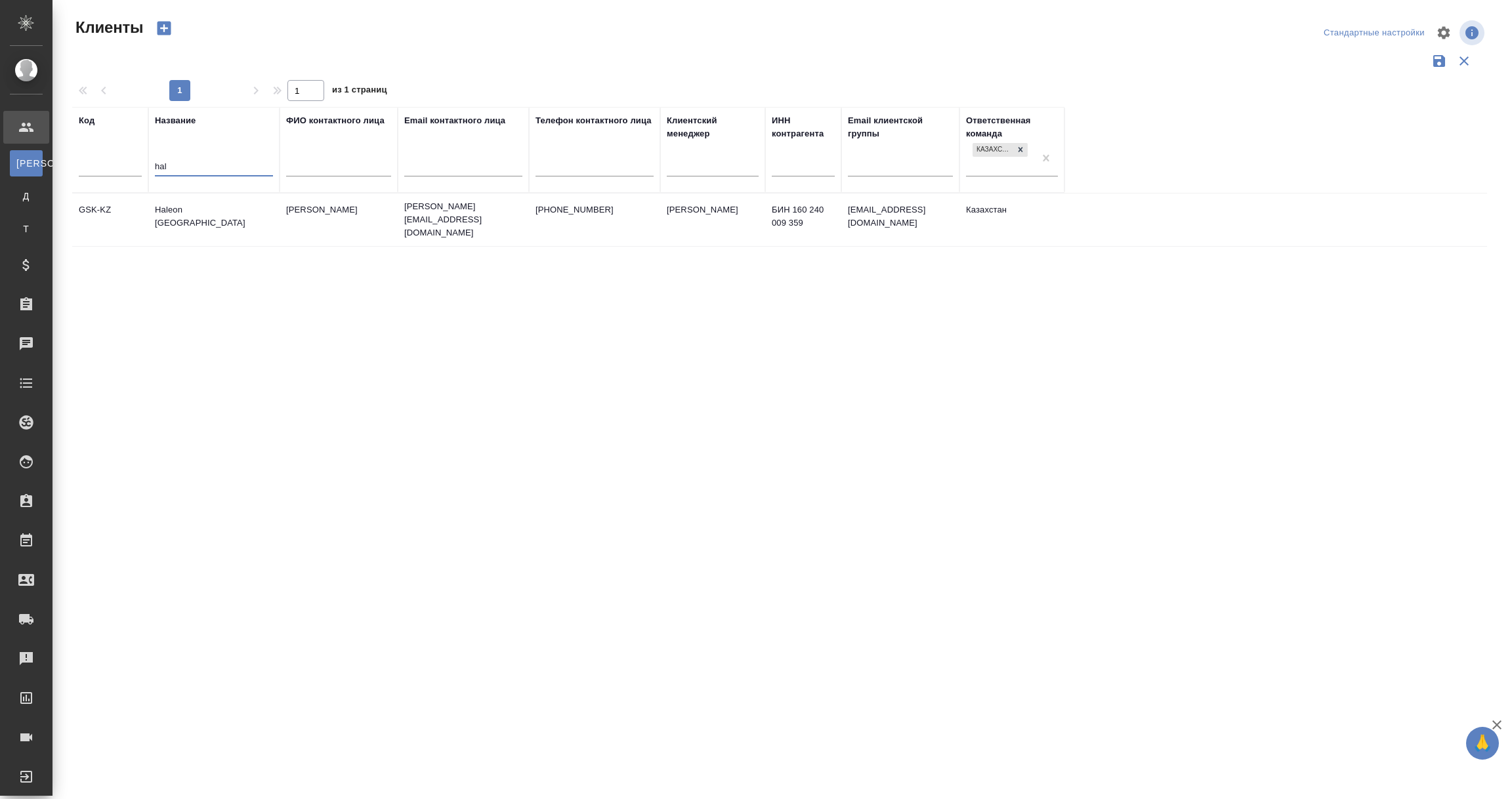
click at [174, 214] on td "Haleon Kazakhstan" at bounding box center [214, 219] width 131 height 46
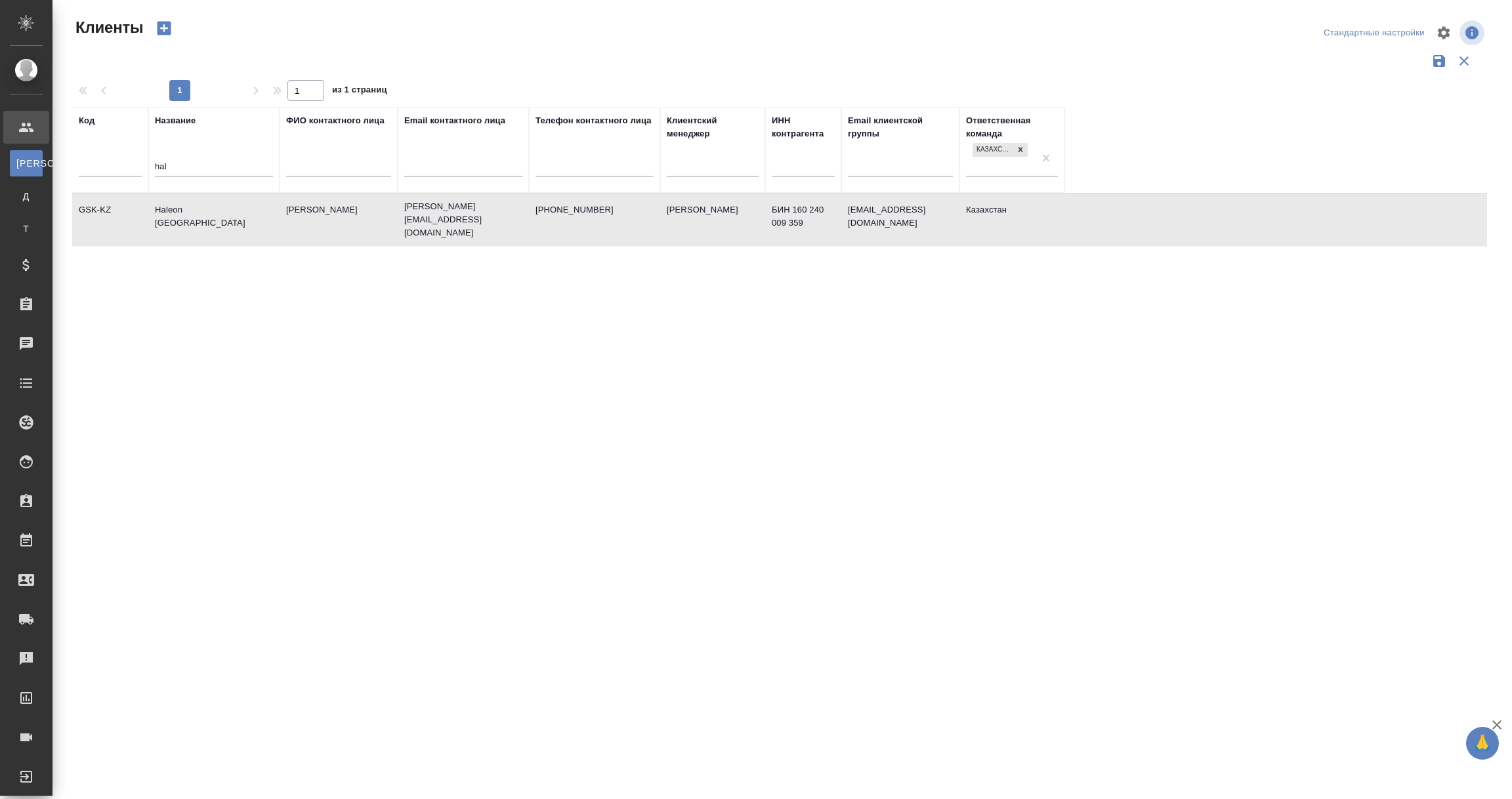
click at [174, 214] on td "Haleon Kazakhstan" at bounding box center [214, 219] width 131 height 46
drag, startPoint x: 184, startPoint y: 162, endPoint x: 133, endPoint y: 164, distance: 51.0
click at [133, 164] on tr "Код Название hal ФИО контактного лица Email контактного лица Телефон контактног…" at bounding box center [569, 150] width 992 height 86
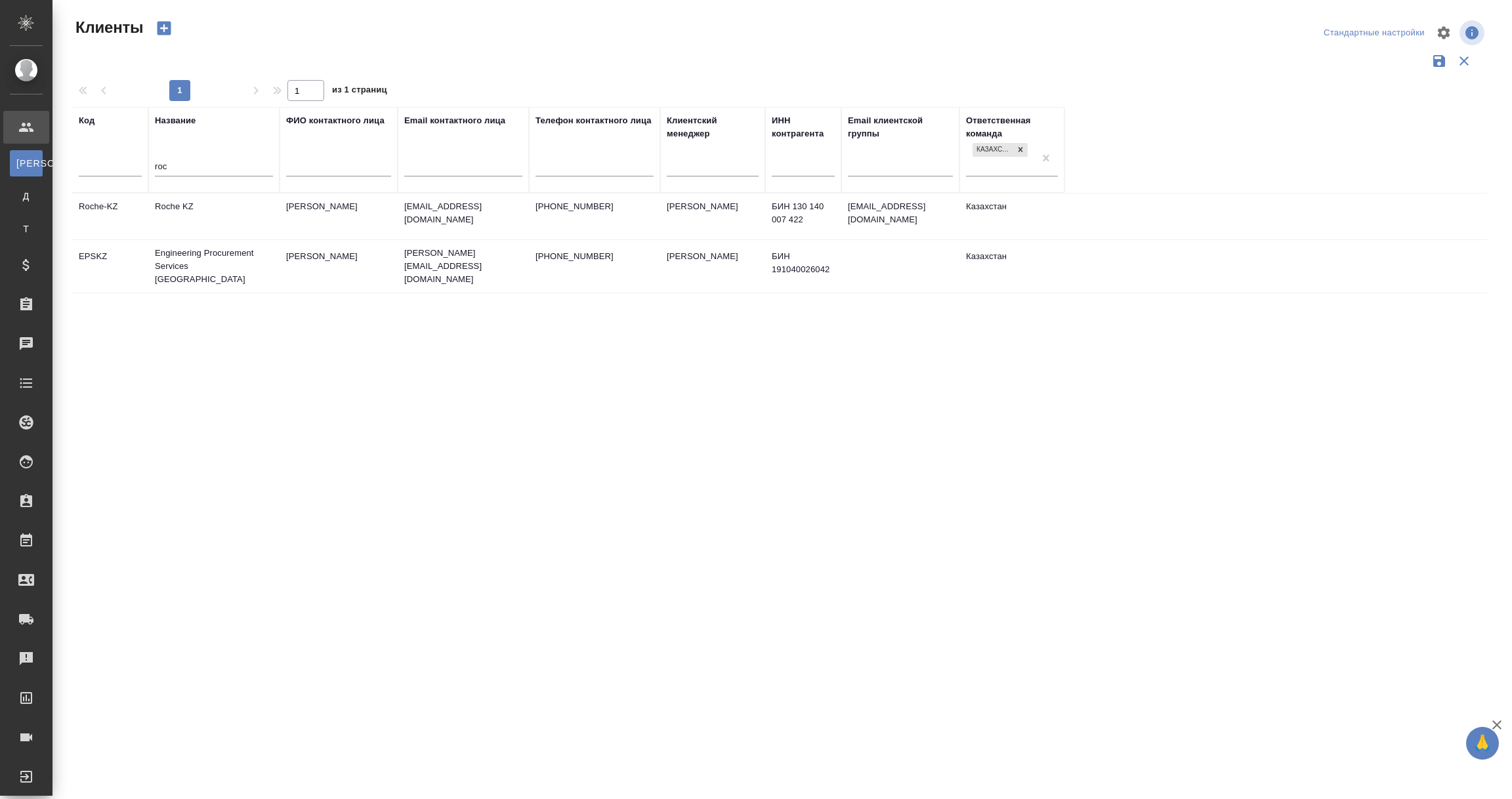
click at [194, 221] on td "Roche KZ" at bounding box center [214, 216] width 131 height 46
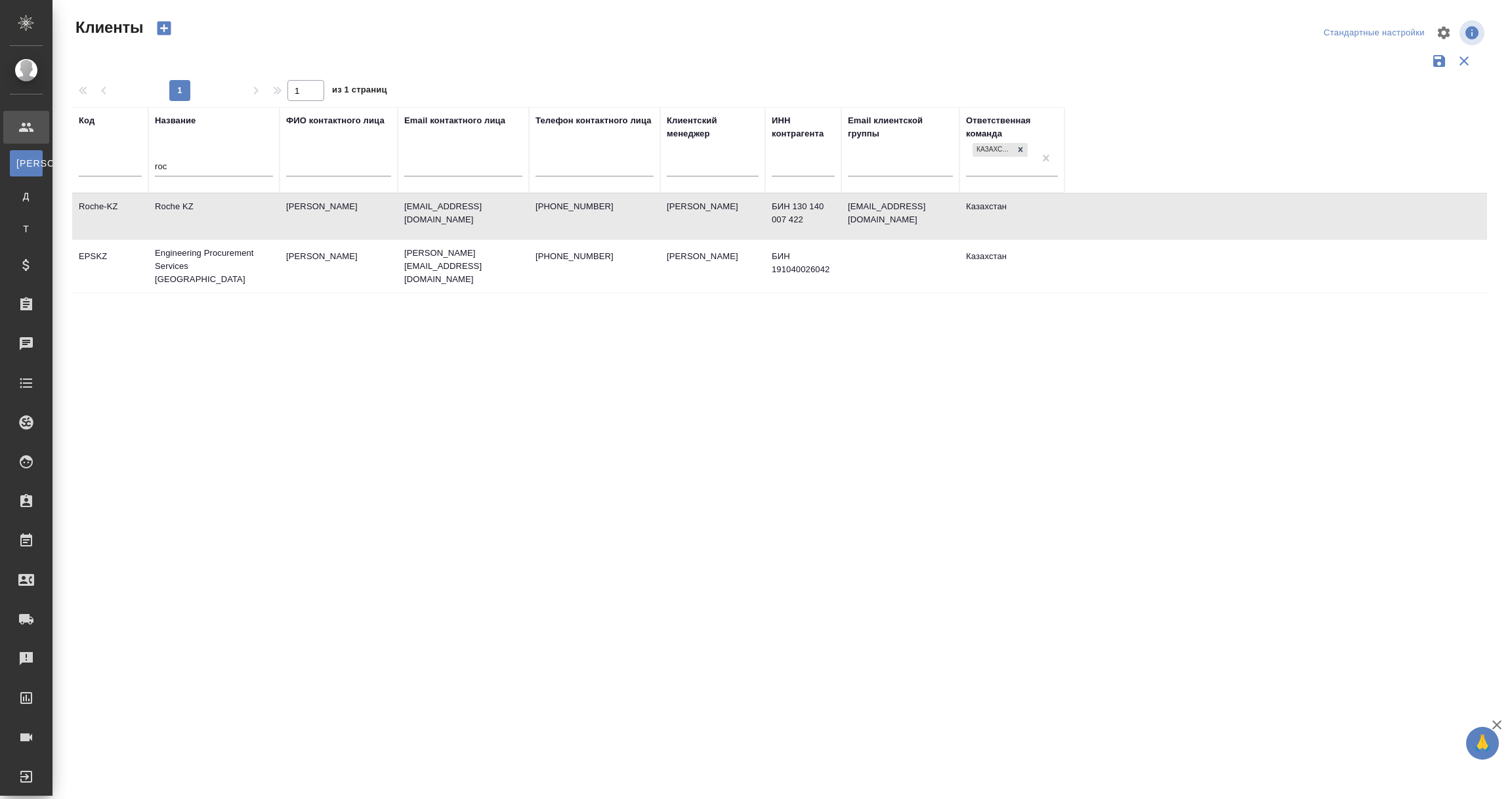
click at [194, 221] on td "Roche KZ" at bounding box center [214, 216] width 131 height 46
drag, startPoint x: 187, startPoint y: 172, endPoint x: 97, endPoint y: 165, distance: 90.3
click at [97, 165] on tr "Код Название roc ФИО контактного лица Email контактного лица Телефон контактног…" at bounding box center [569, 150] width 992 height 86
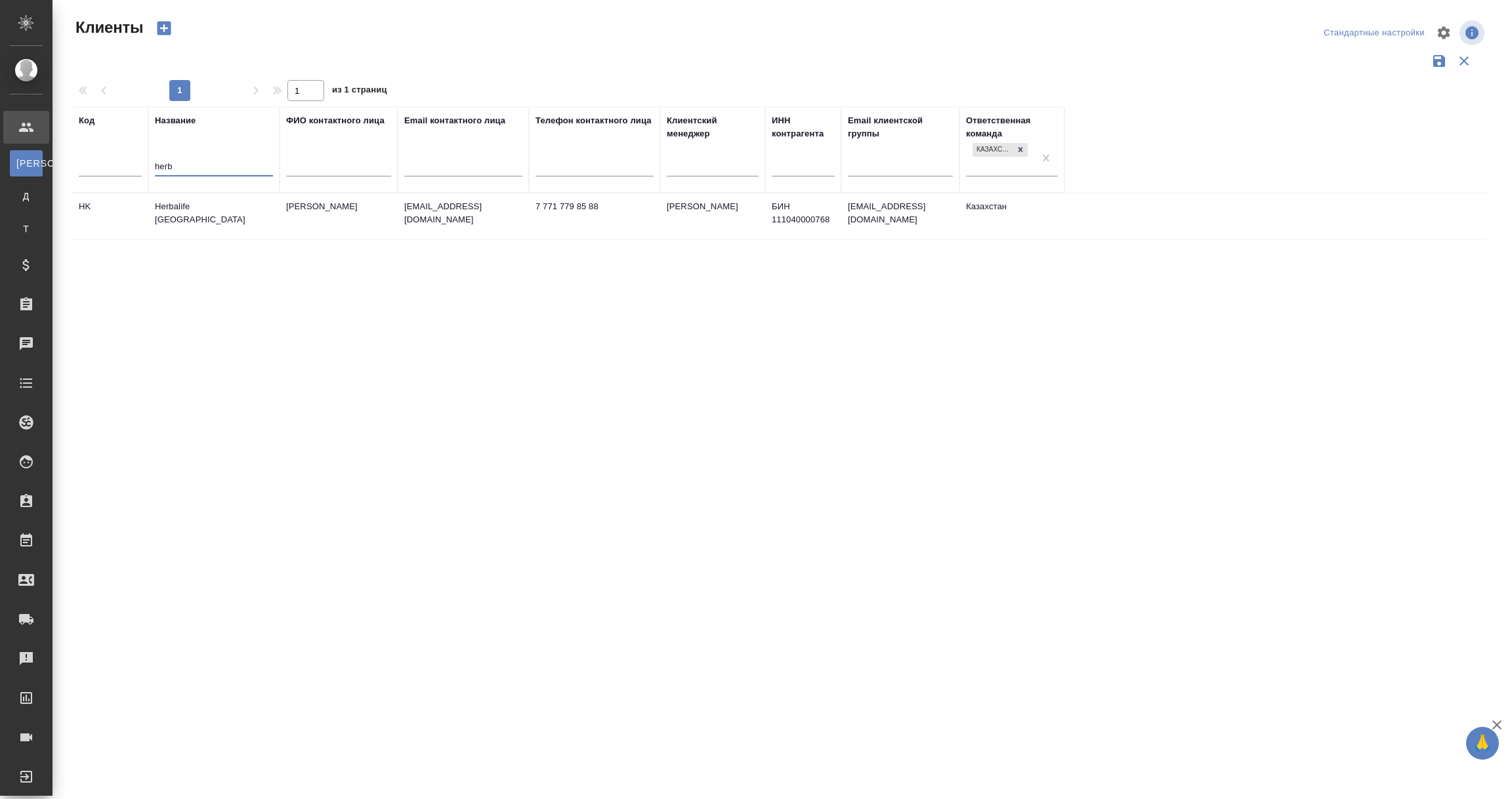
type input "herb"
click at [211, 216] on td "Herbalife Kazakhstan" at bounding box center [214, 216] width 131 height 46
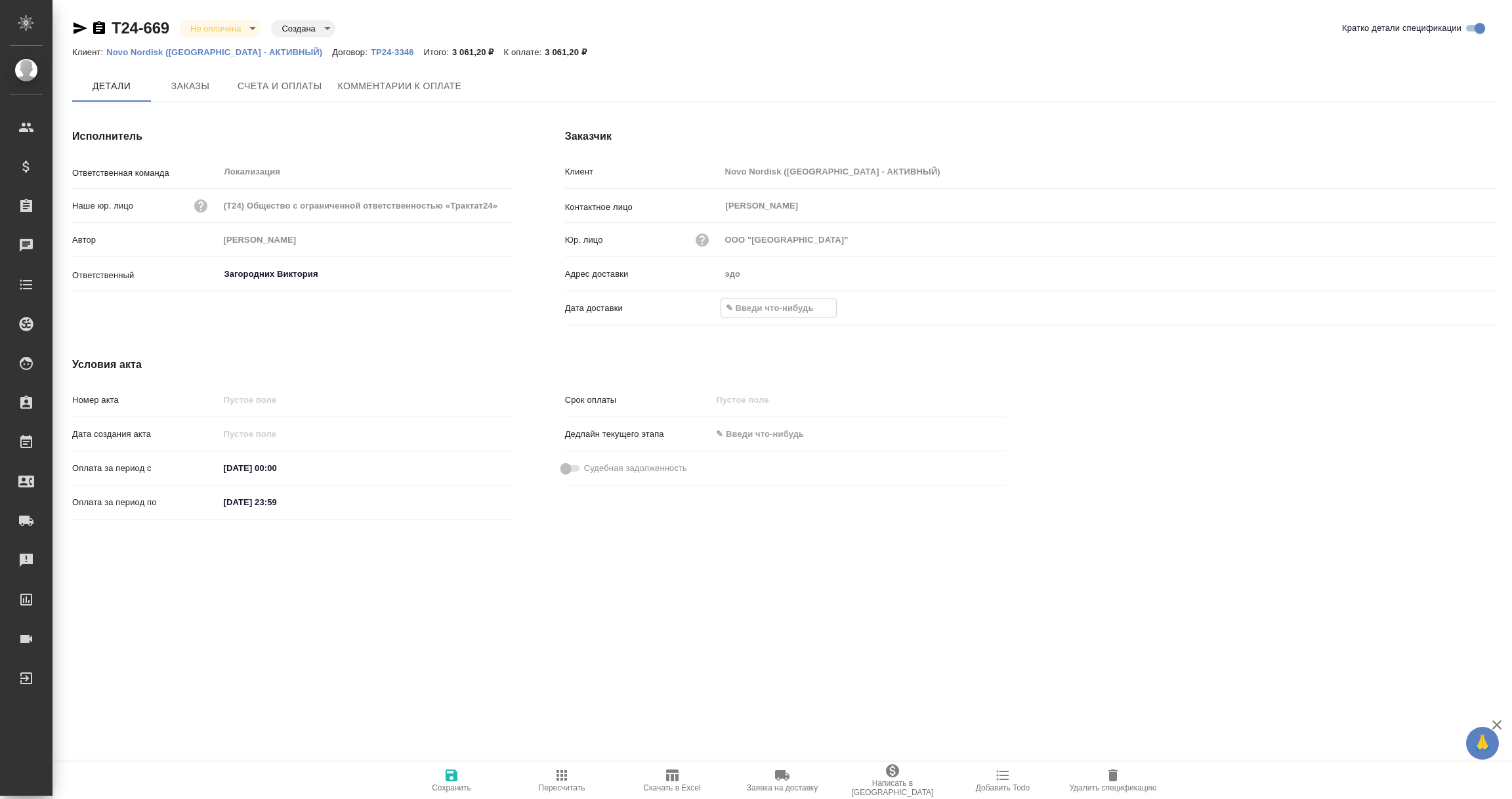
click at [762, 308] on input "text" at bounding box center [779, 308] width 115 height 19
click at [1464, 304] on icon "button" at bounding box center [1459, 308] width 12 height 13
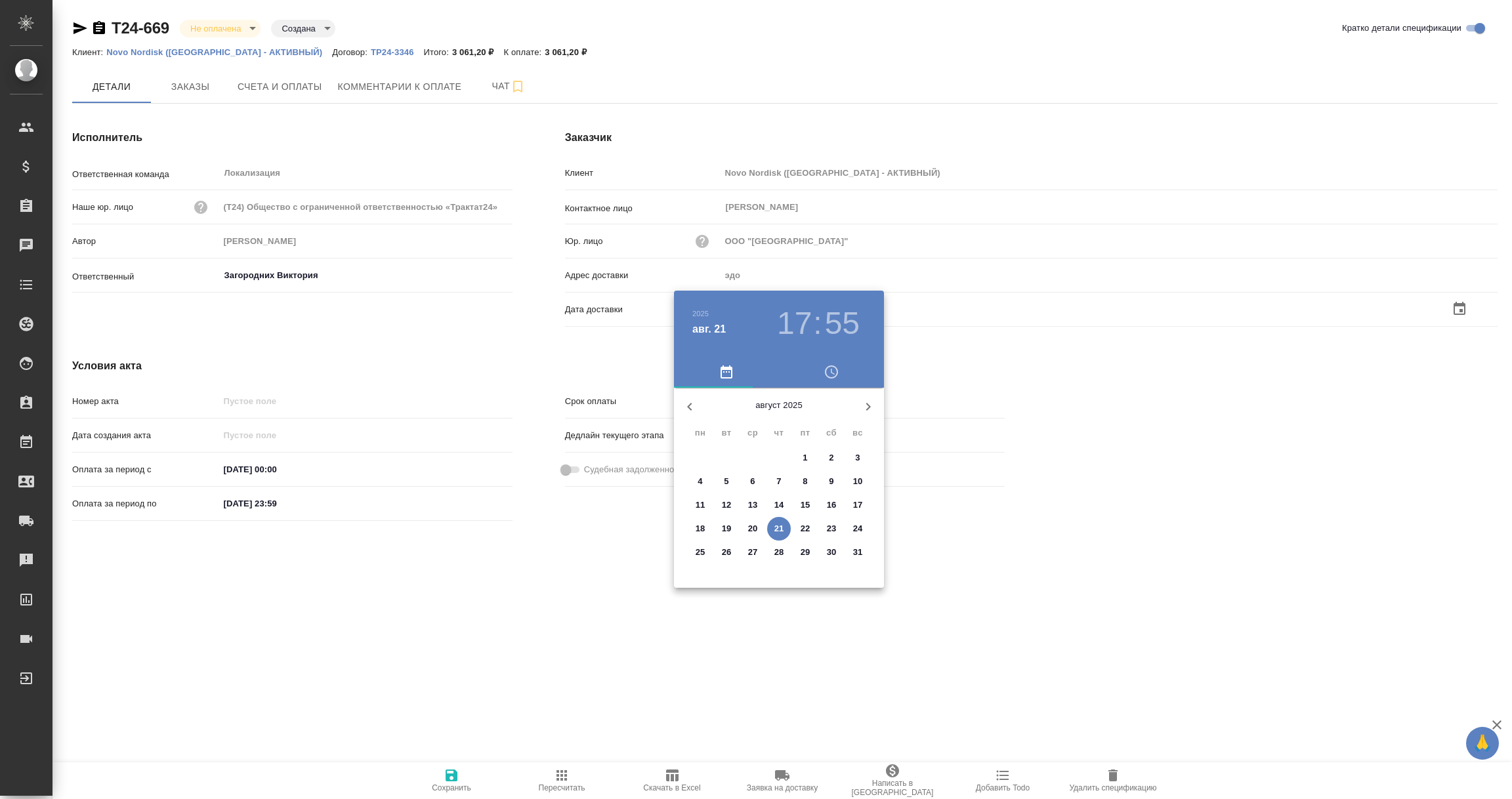
click at [775, 529] on p "21" at bounding box center [780, 529] width 9 height 13
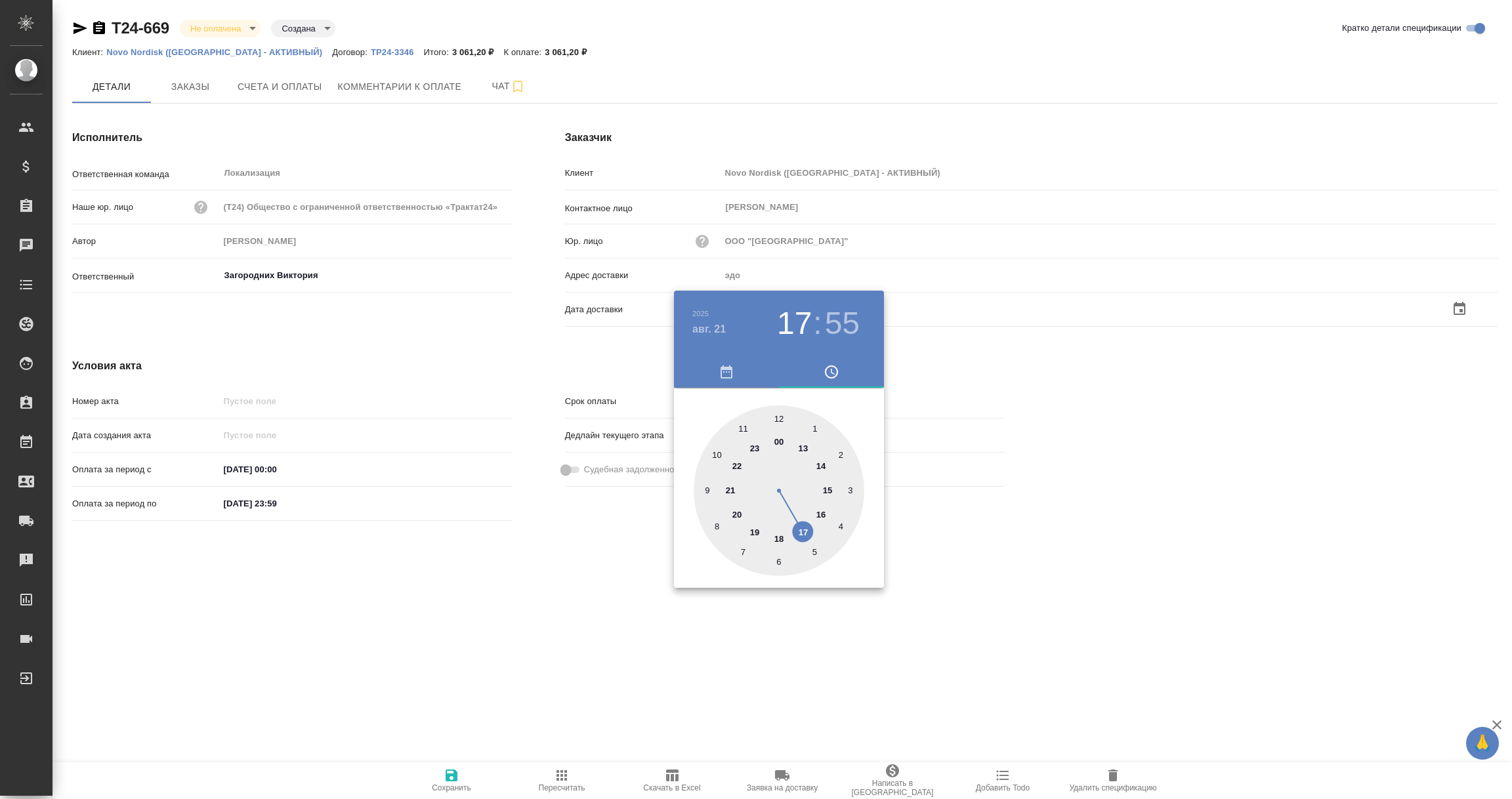
type input "21.08.2025 17:55"
click at [547, 605] on div at bounding box center [756, 399] width 1512 height 799
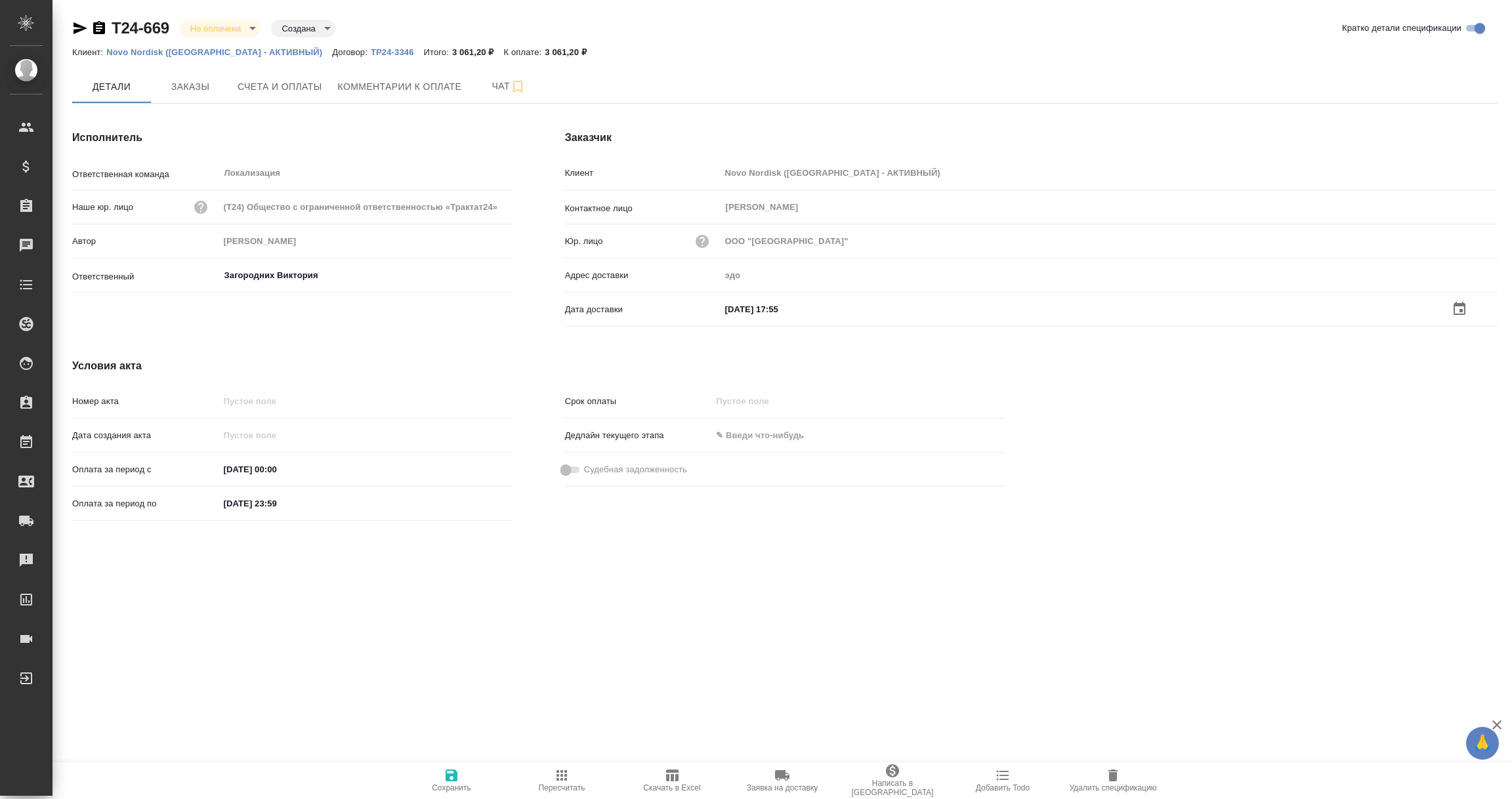
click at [448, 779] on icon "button" at bounding box center [451, 775] width 12 height 12
click at [796, 309] on input "text" at bounding box center [778, 308] width 115 height 19
click at [1459, 308] on icon "button" at bounding box center [1459, 309] width 16 height 16
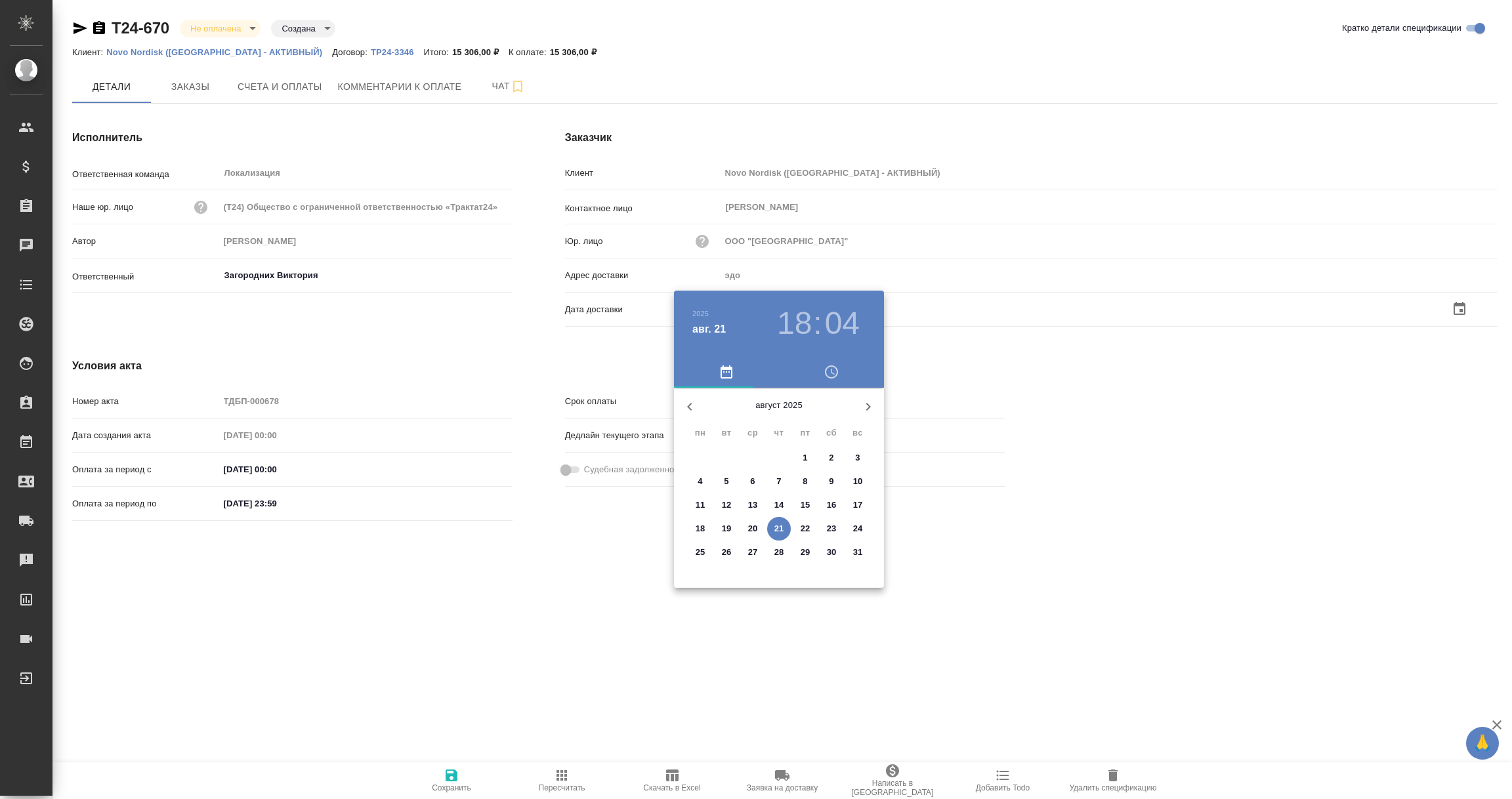
click at [780, 530] on p "21" at bounding box center [780, 529] width 9 height 13
type input "21.08.2025 18:04"
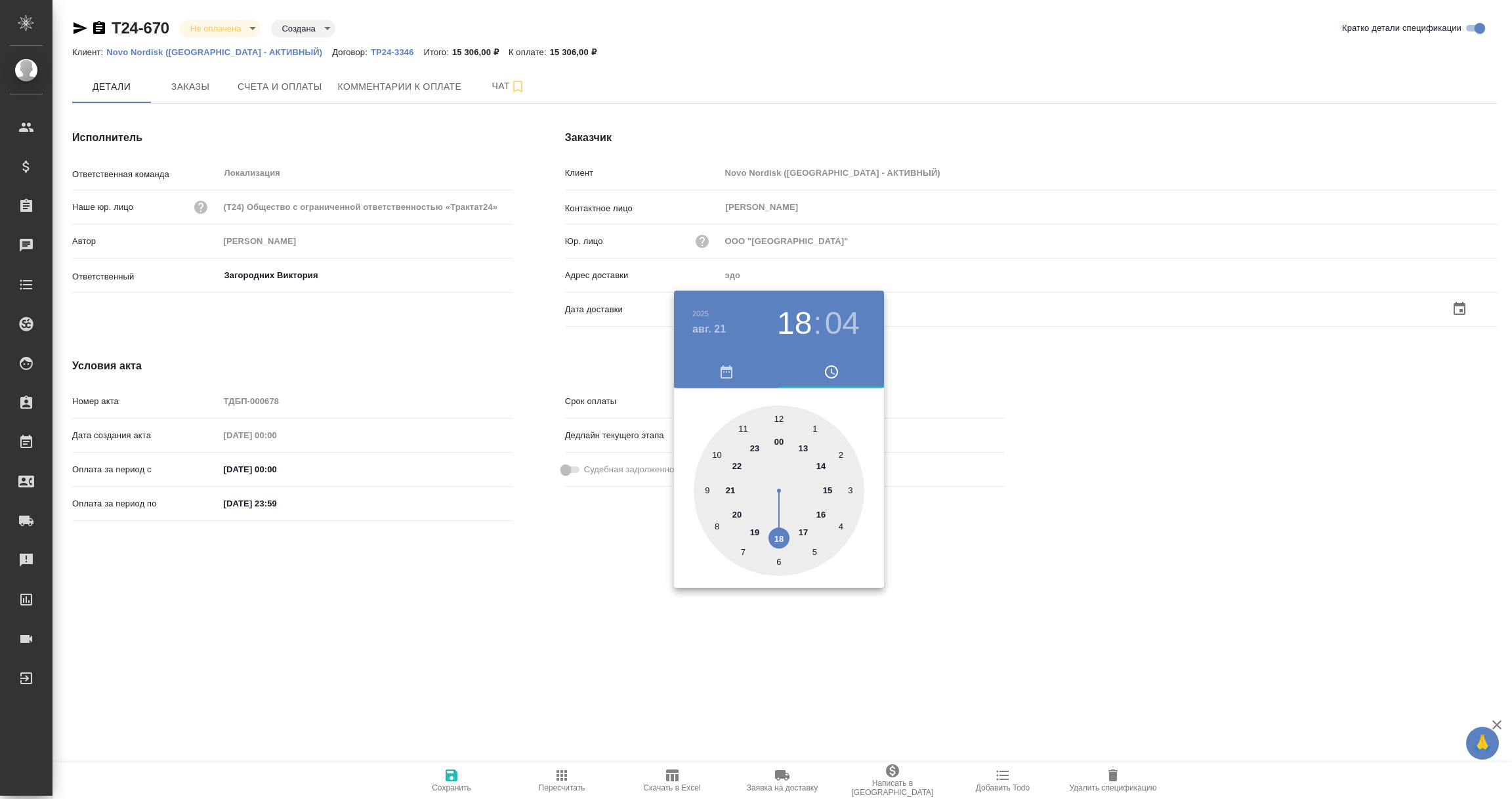
click at [494, 582] on div at bounding box center [756, 399] width 1512 height 799
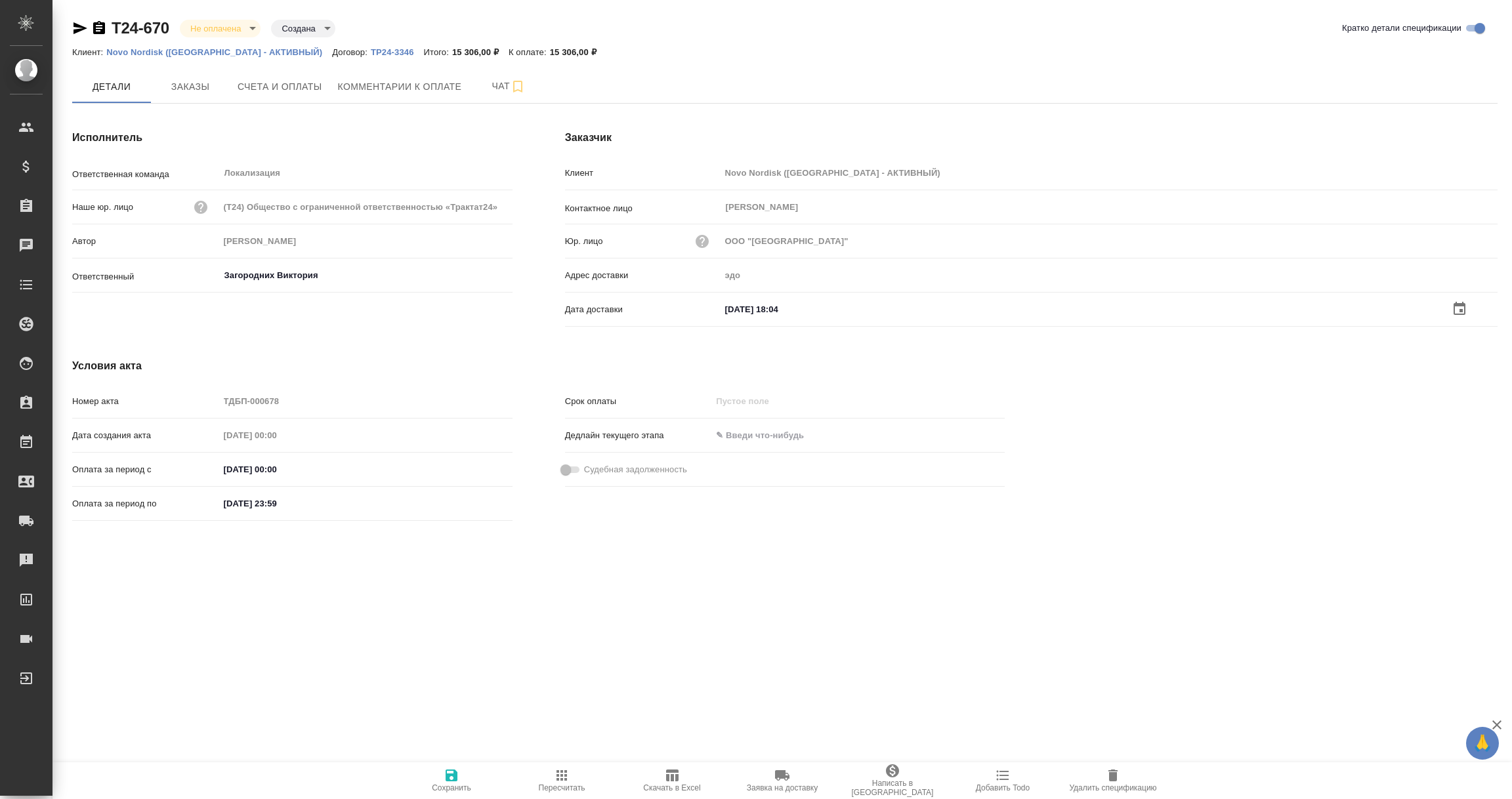
click at [443, 775] on icon "button" at bounding box center [451, 775] width 16 height 16
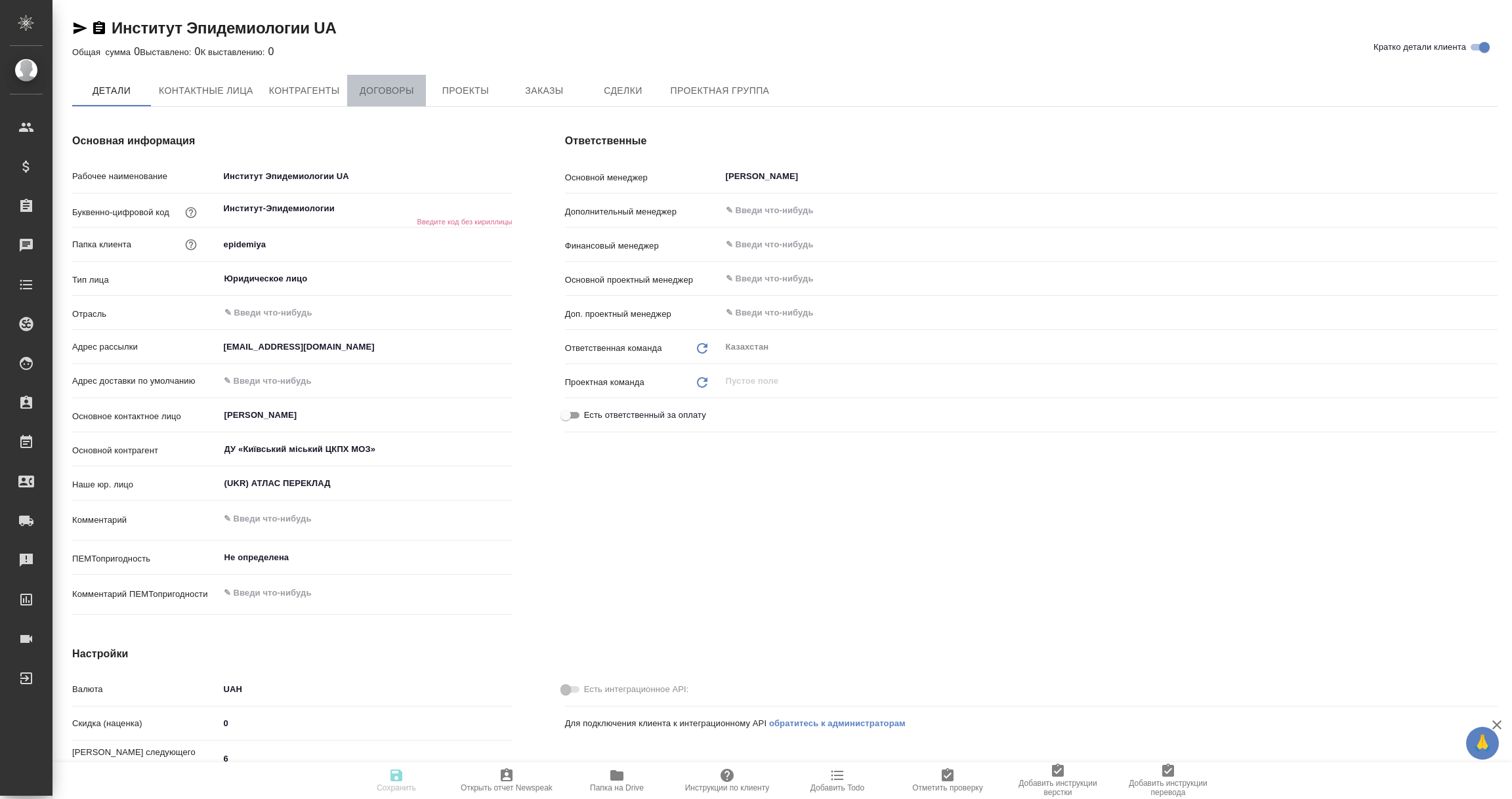
click at [383, 86] on span "Договоры" at bounding box center [386, 90] width 63 height 16
type textarea "x"
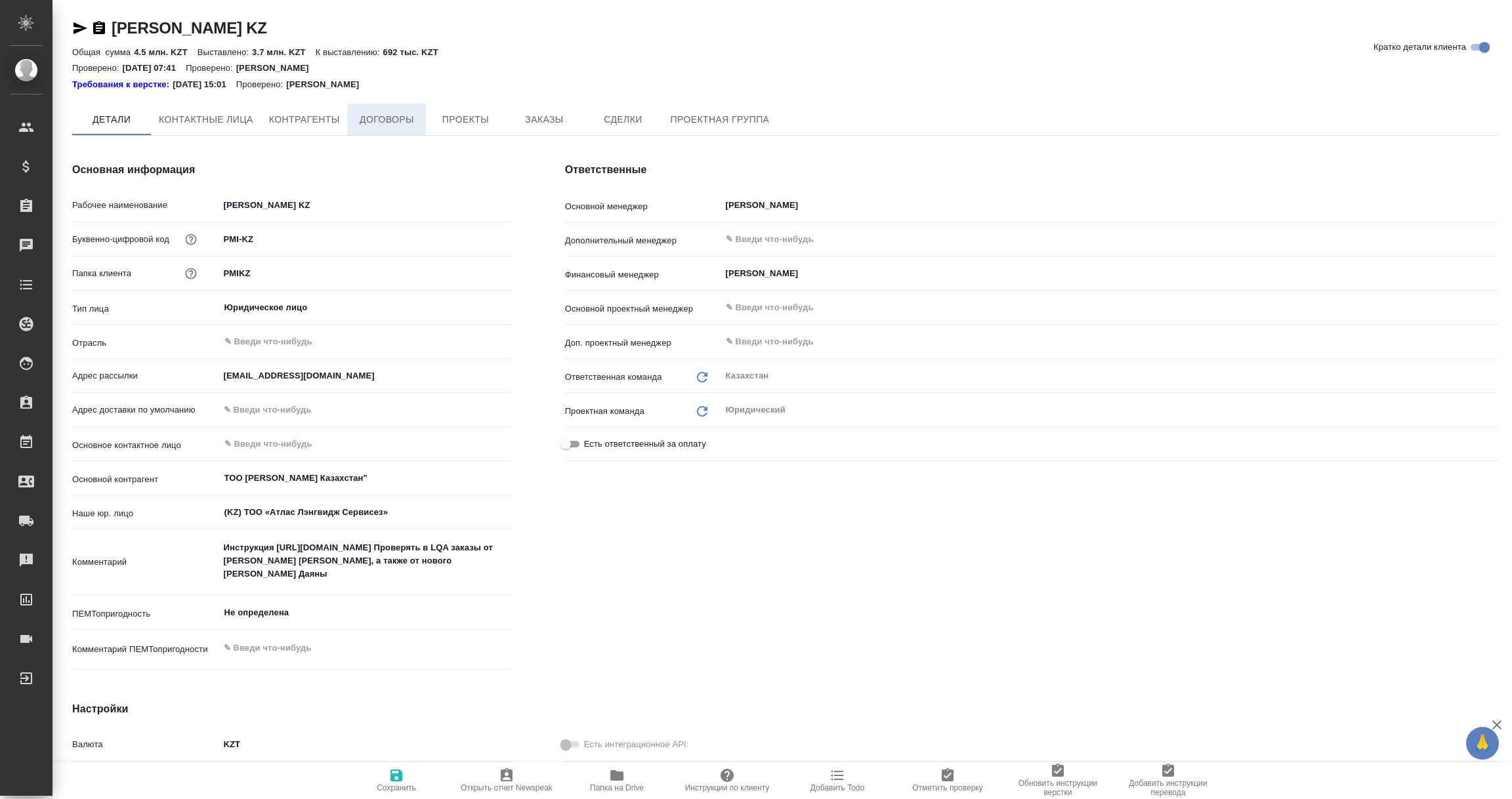
type textarea "x"
click at [376, 120] on span "Договоры" at bounding box center [386, 120] width 63 height 16
type textarea "x"
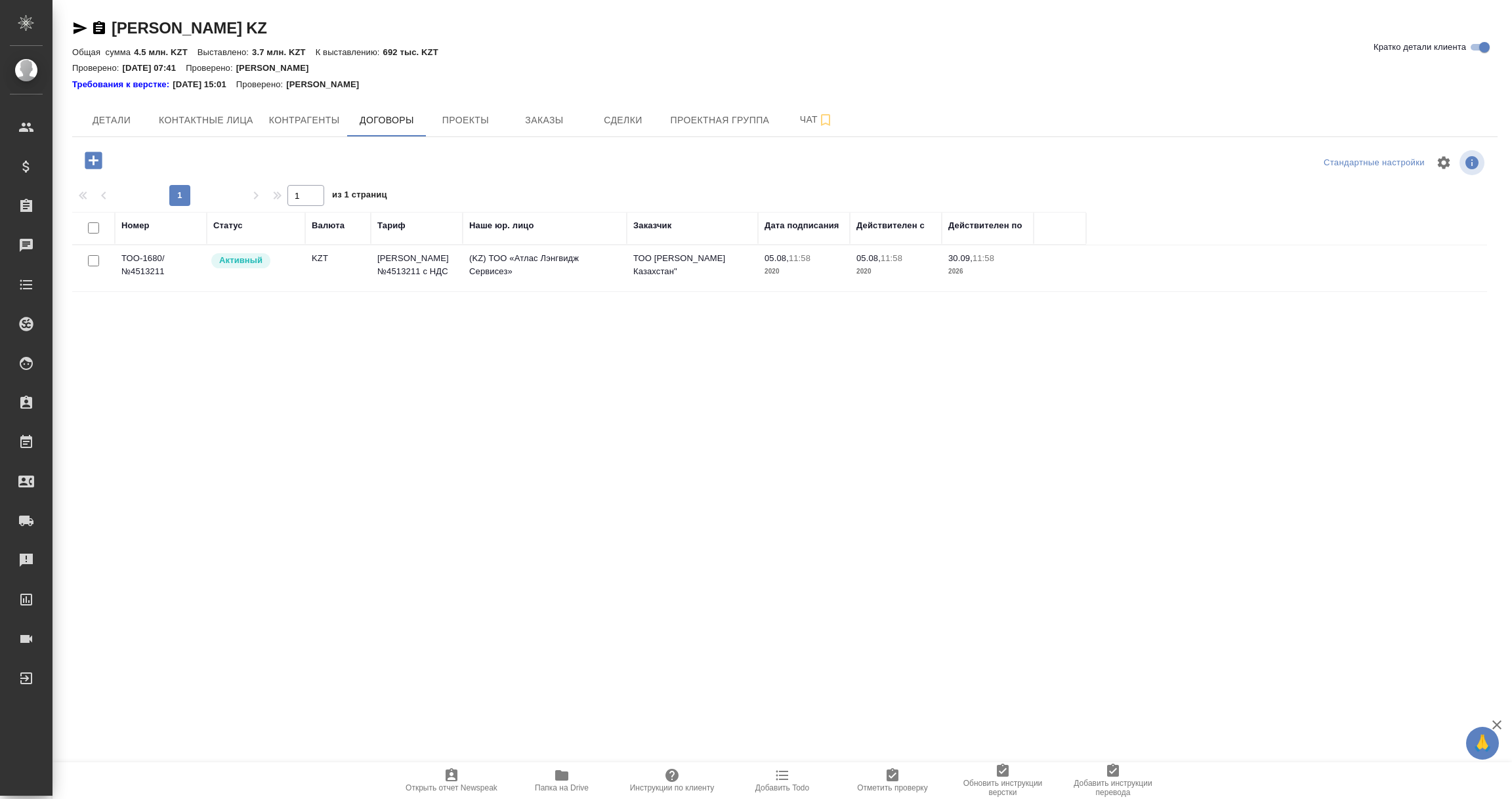
click at [149, 264] on td "ТОО-1680/ №4513211" at bounding box center [161, 268] width 92 height 46
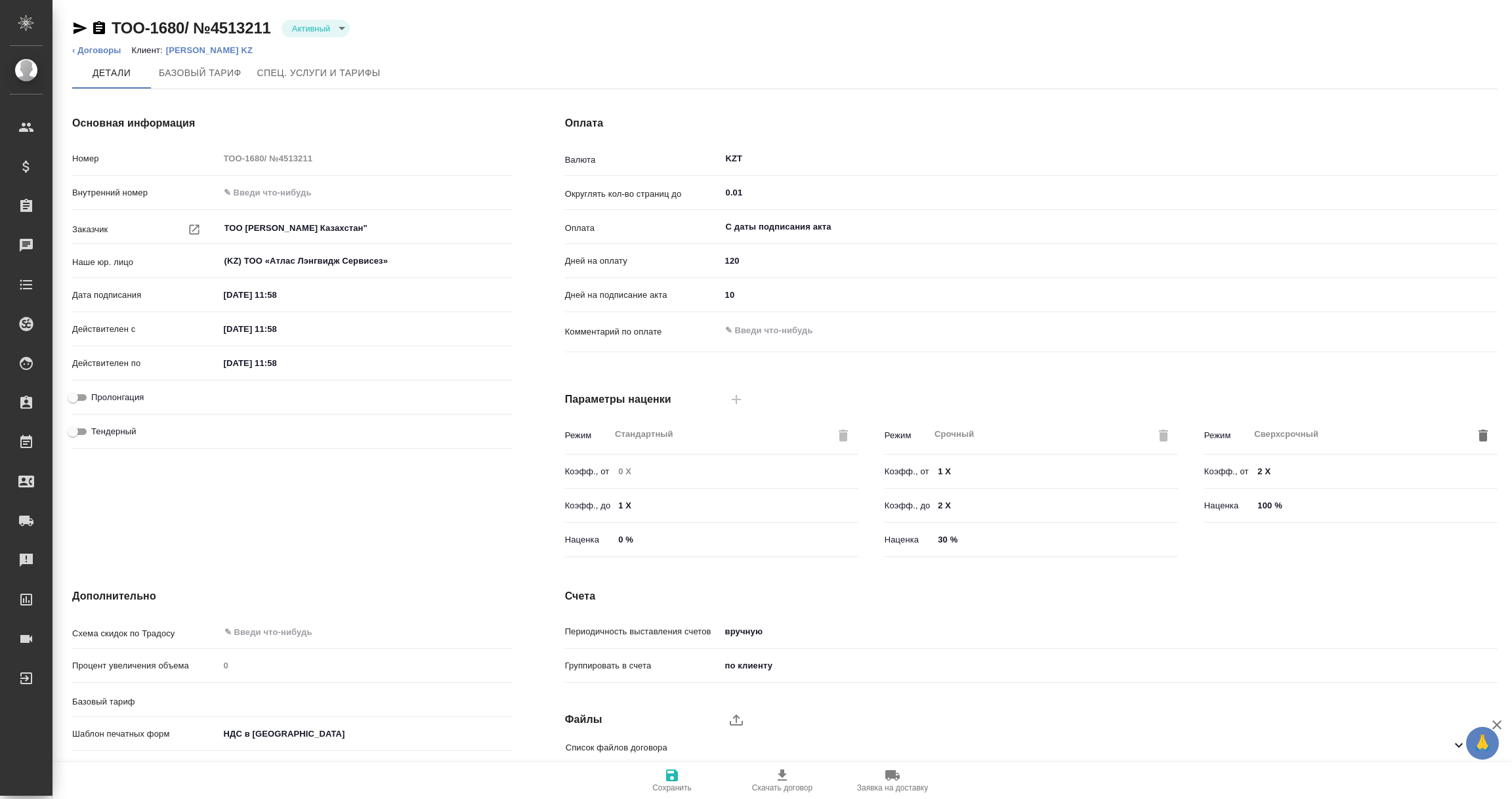
type input "[PERSON_NAME] №4513211 с НДС"
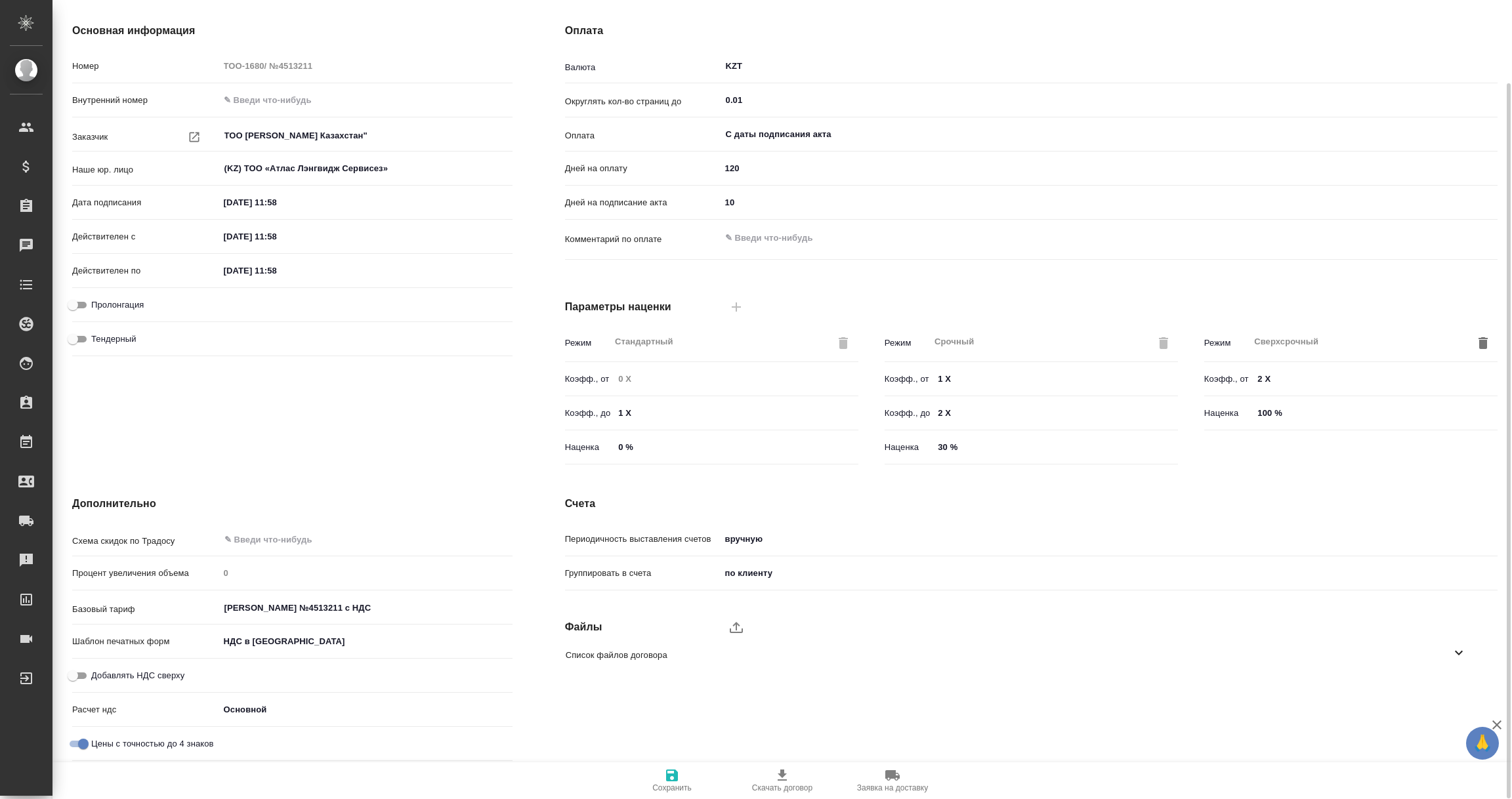
click at [1459, 655] on icon at bounding box center [1458, 652] width 16 height 16
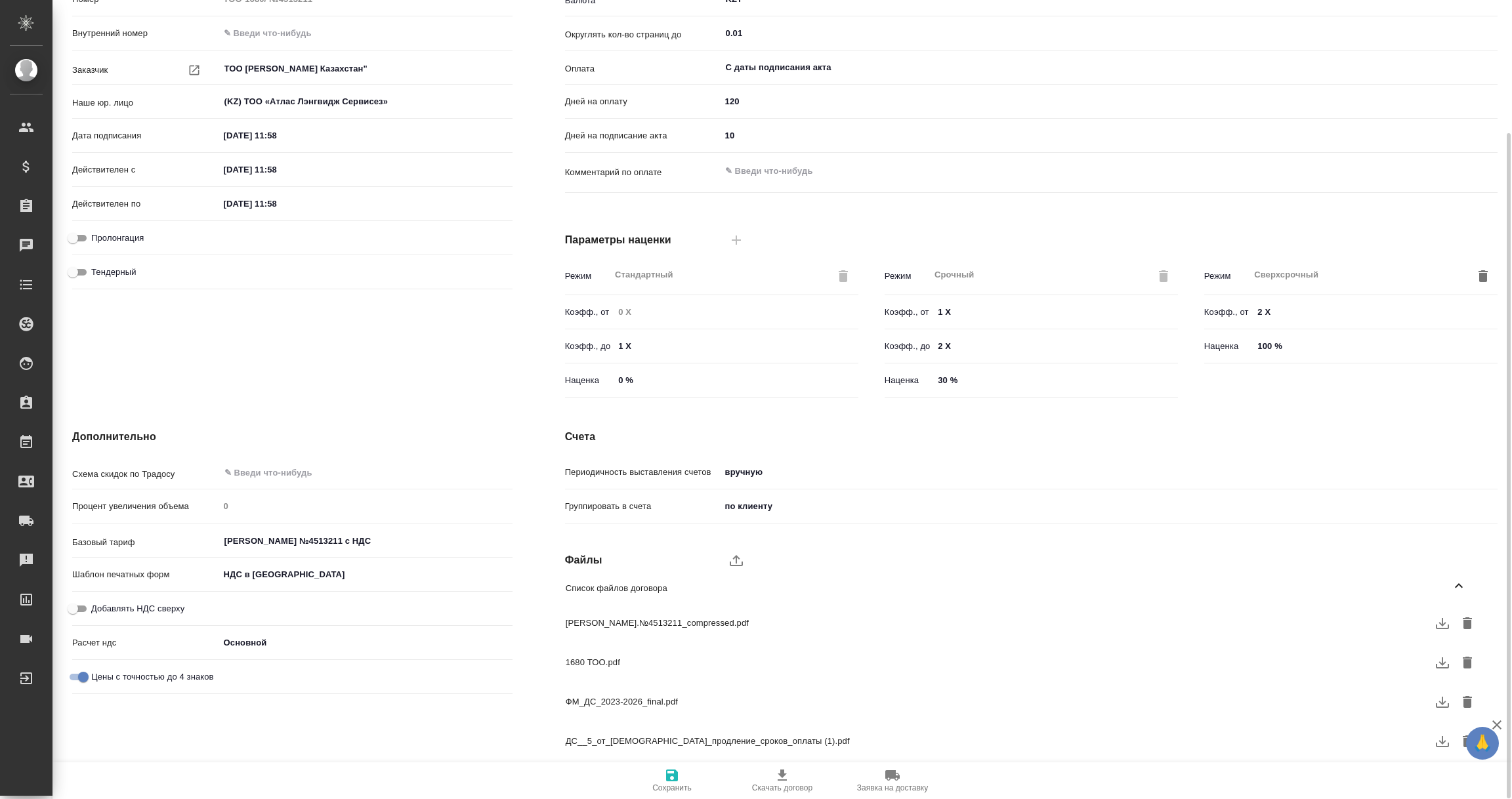
click at [1440, 623] on icon "button" at bounding box center [1442, 624] width 13 height 11
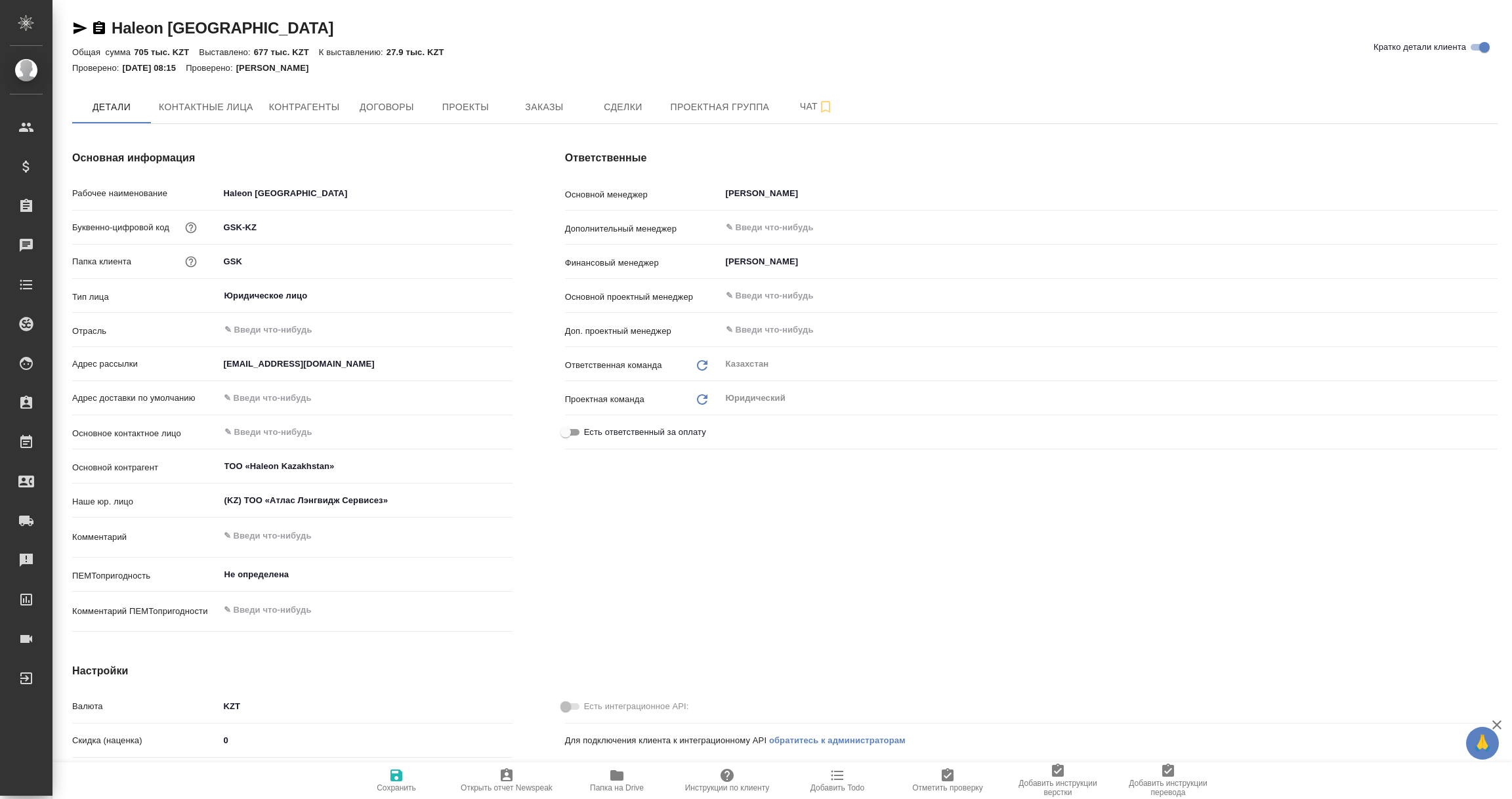
type textarea "x"
click at [614, 773] on icon "button" at bounding box center [617, 775] width 13 height 10
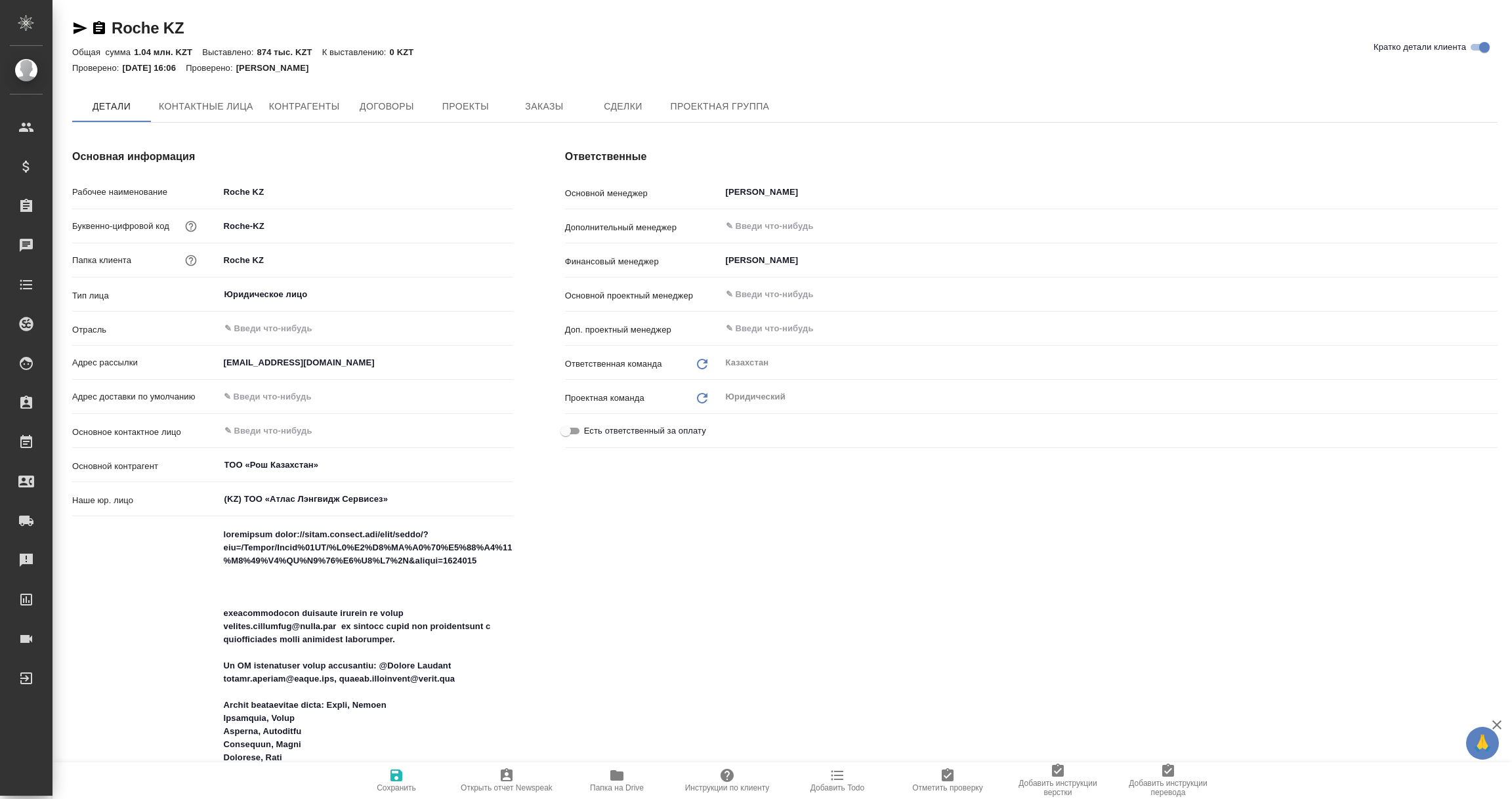
type textarea "x"
click at [627, 777] on span "Папка на Drive" at bounding box center [617, 780] width 94 height 24
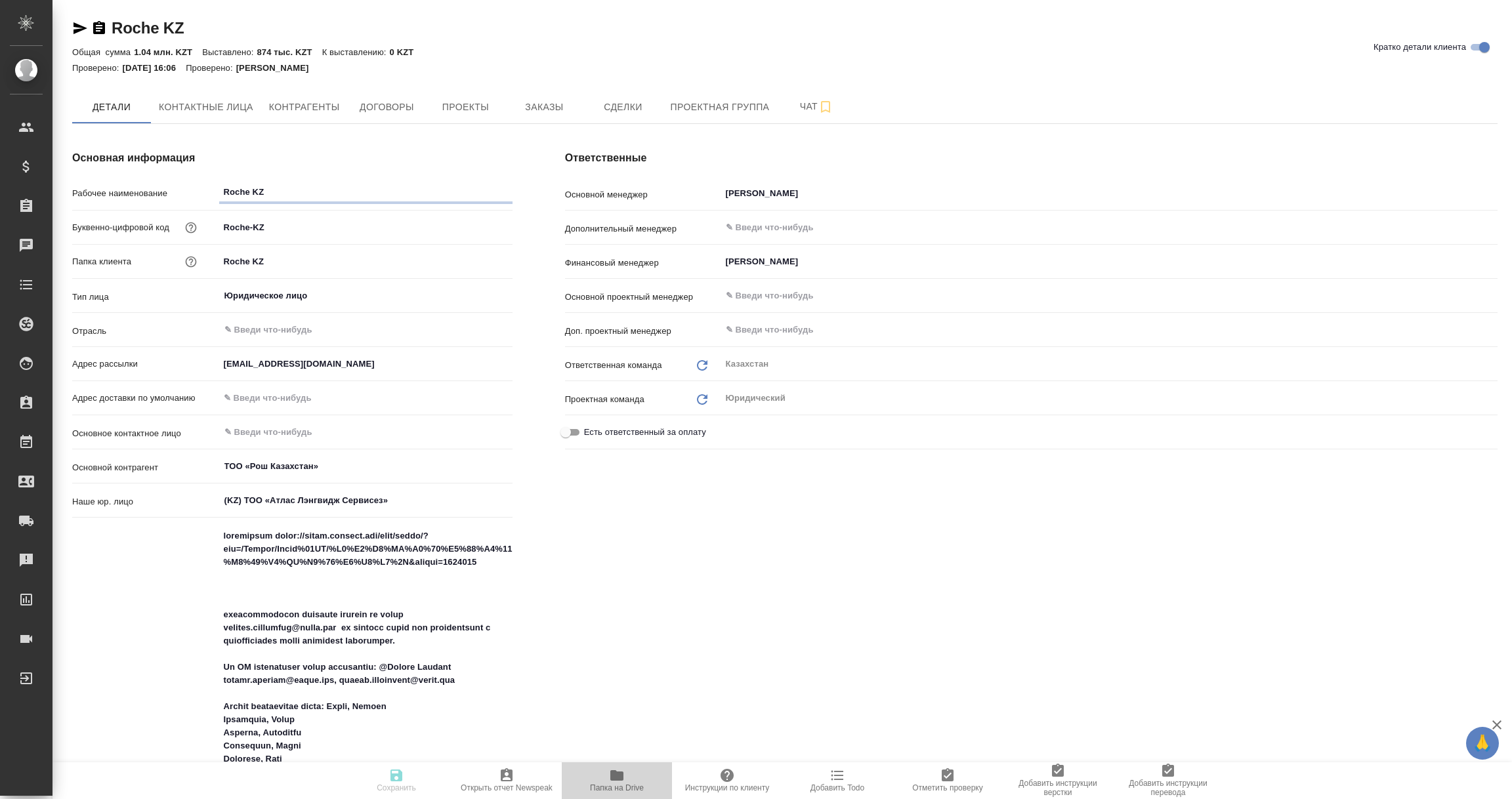
type textarea "x"
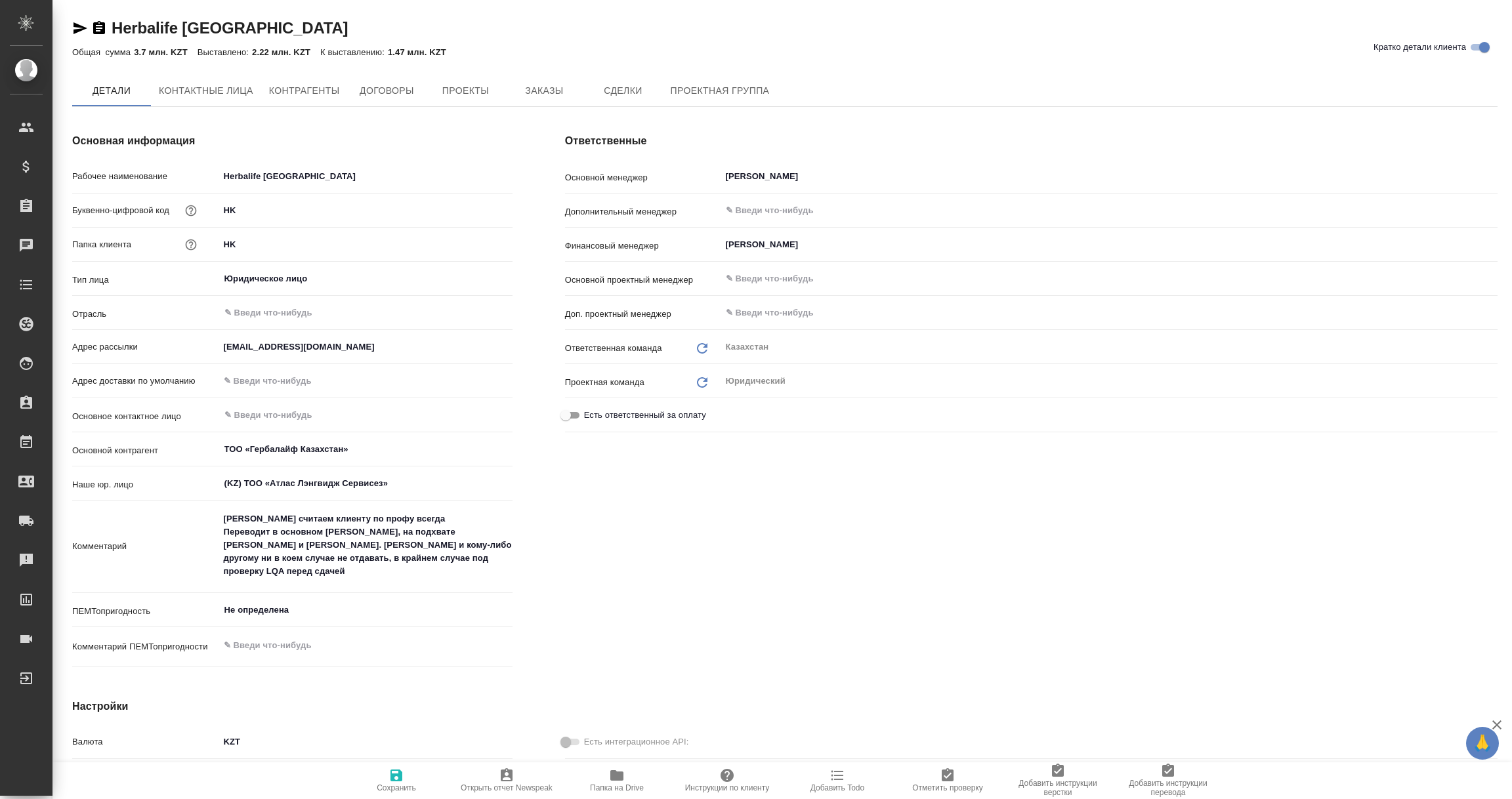
type textarea "x"
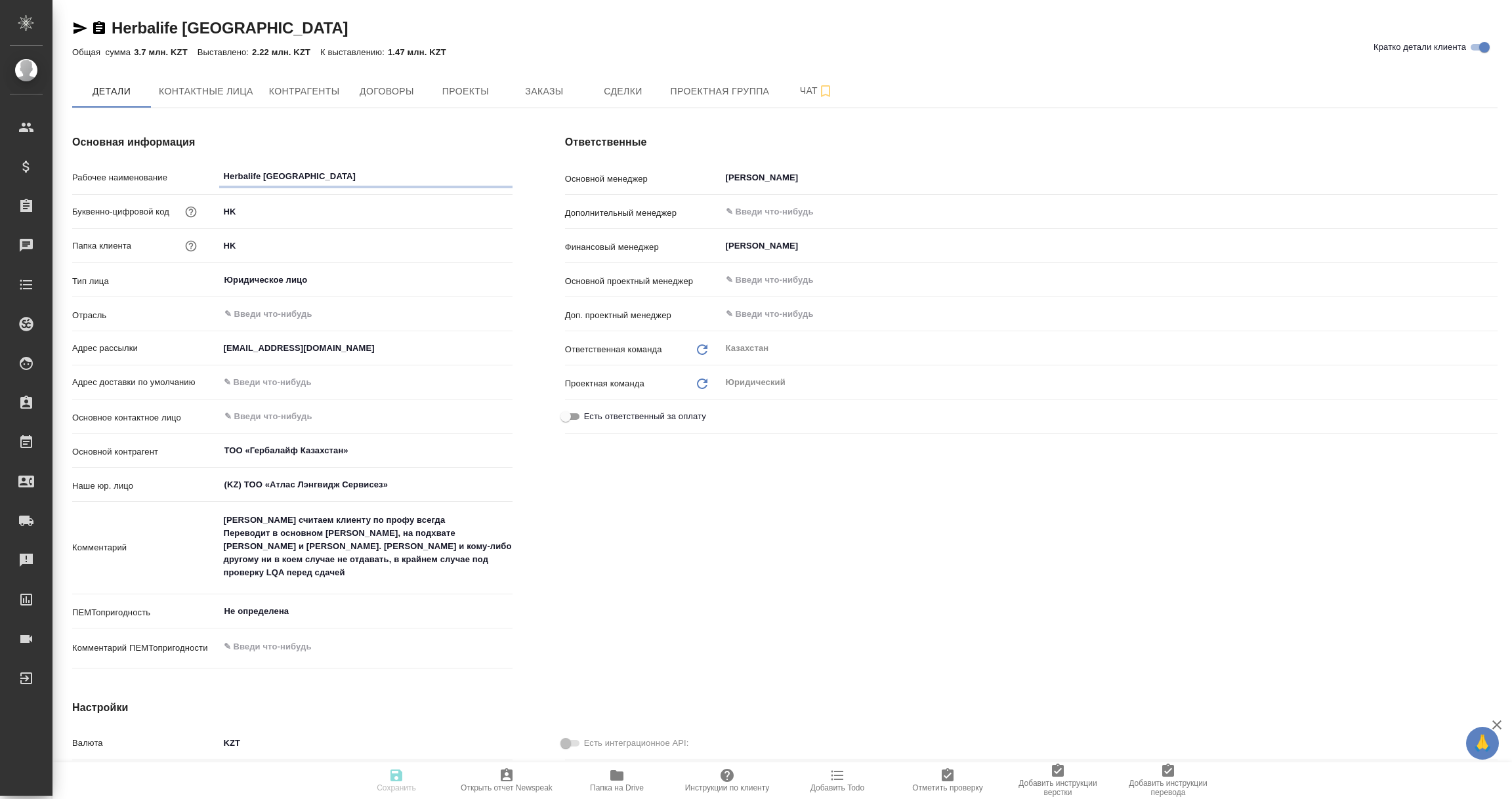
type textarea "x"
click at [620, 776] on icon "button" at bounding box center [617, 775] width 13 height 10
